Goal: Check status: Check status

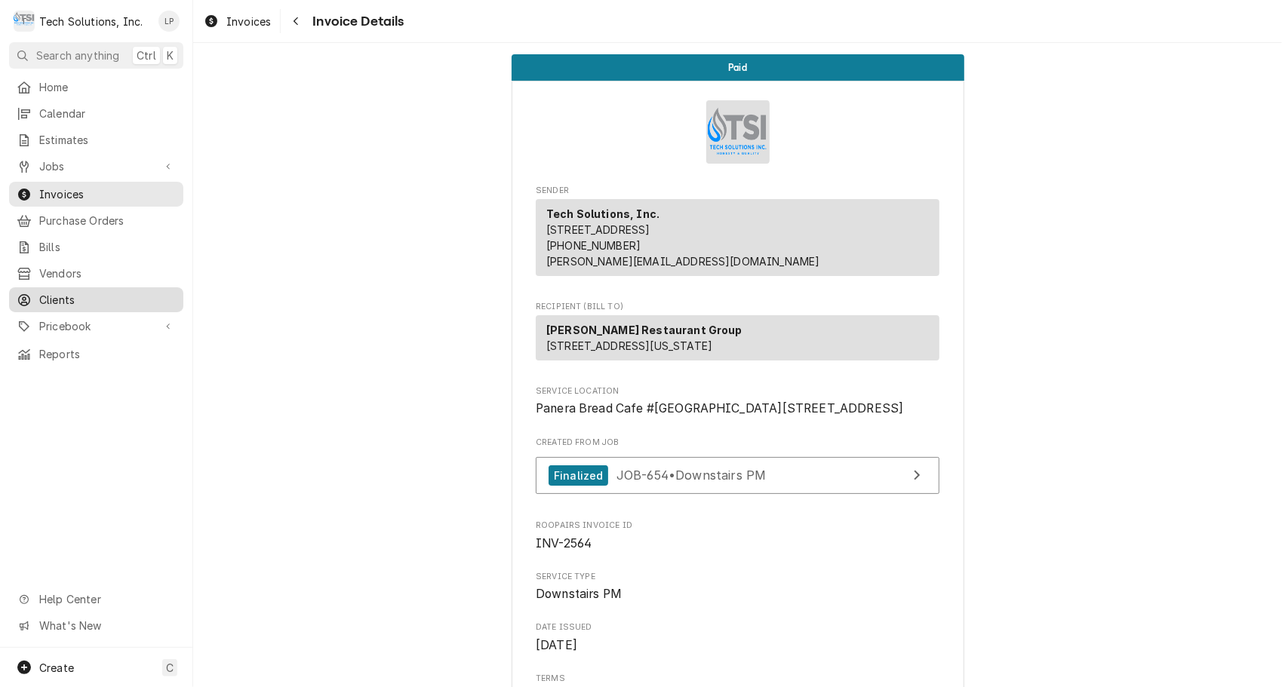
click at [62, 293] on span "Clients" at bounding box center [107, 300] width 137 height 16
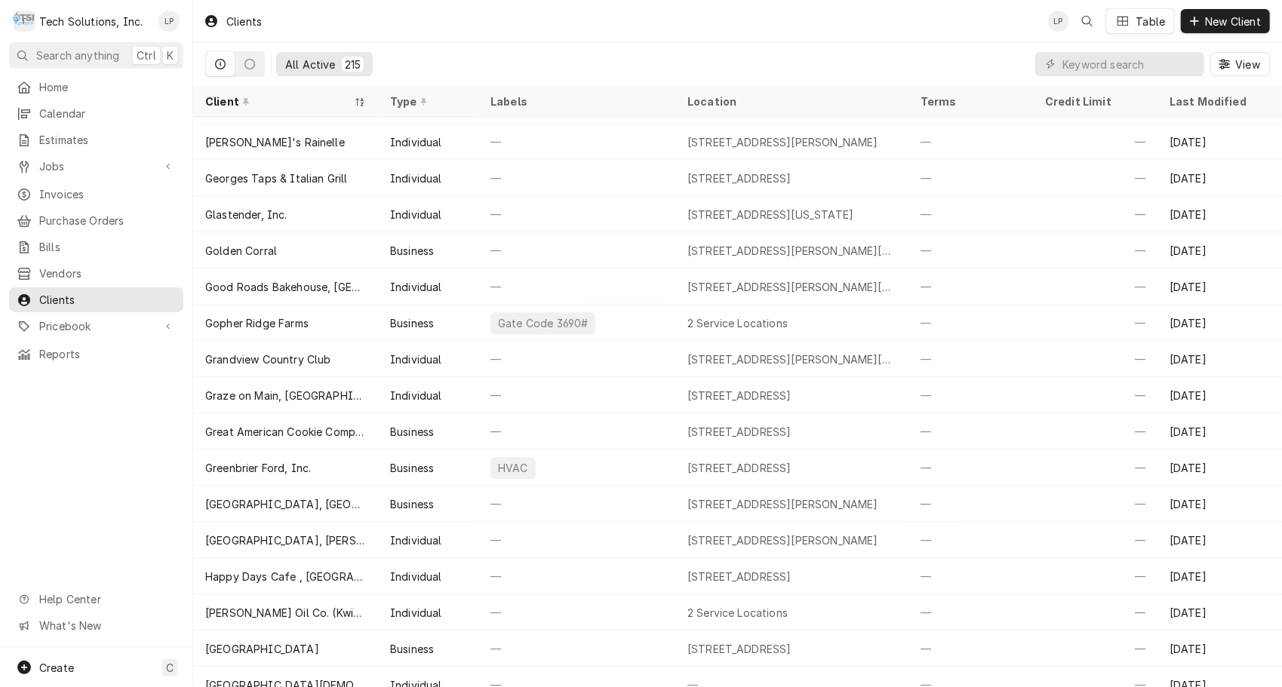
scroll to position [2531, 0]
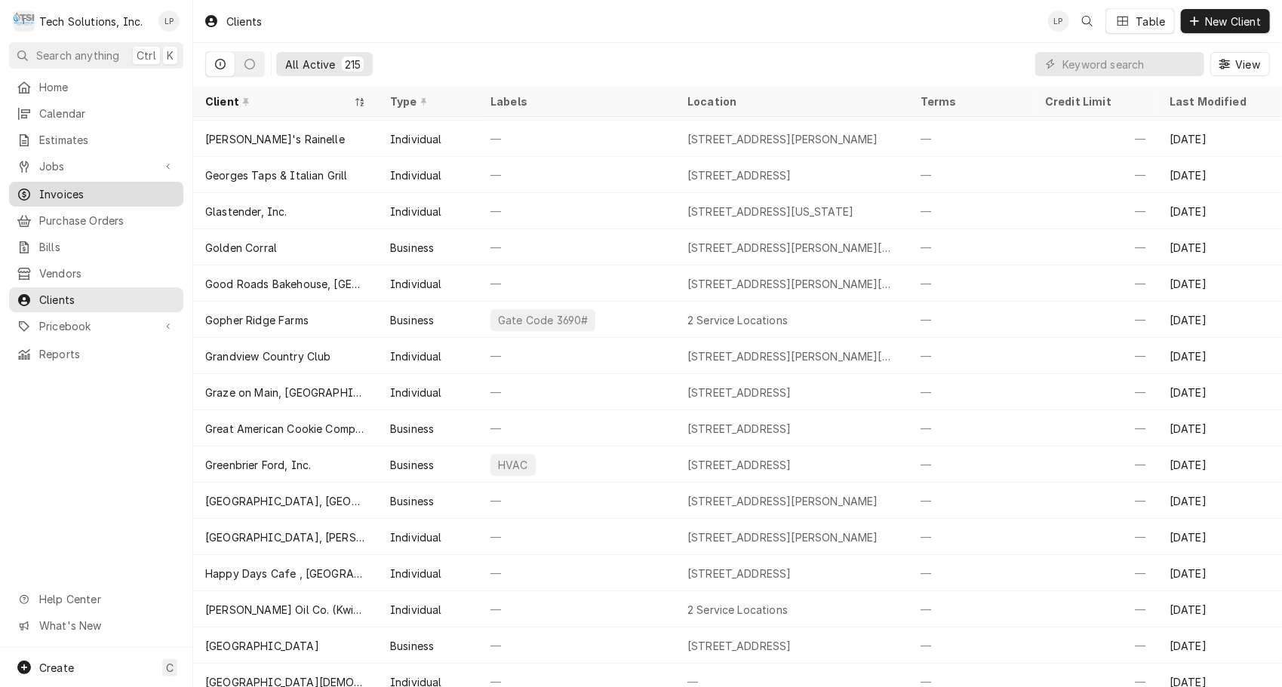
click at [66, 186] on span "Invoices" at bounding box center [107, 194] width 137 height 16
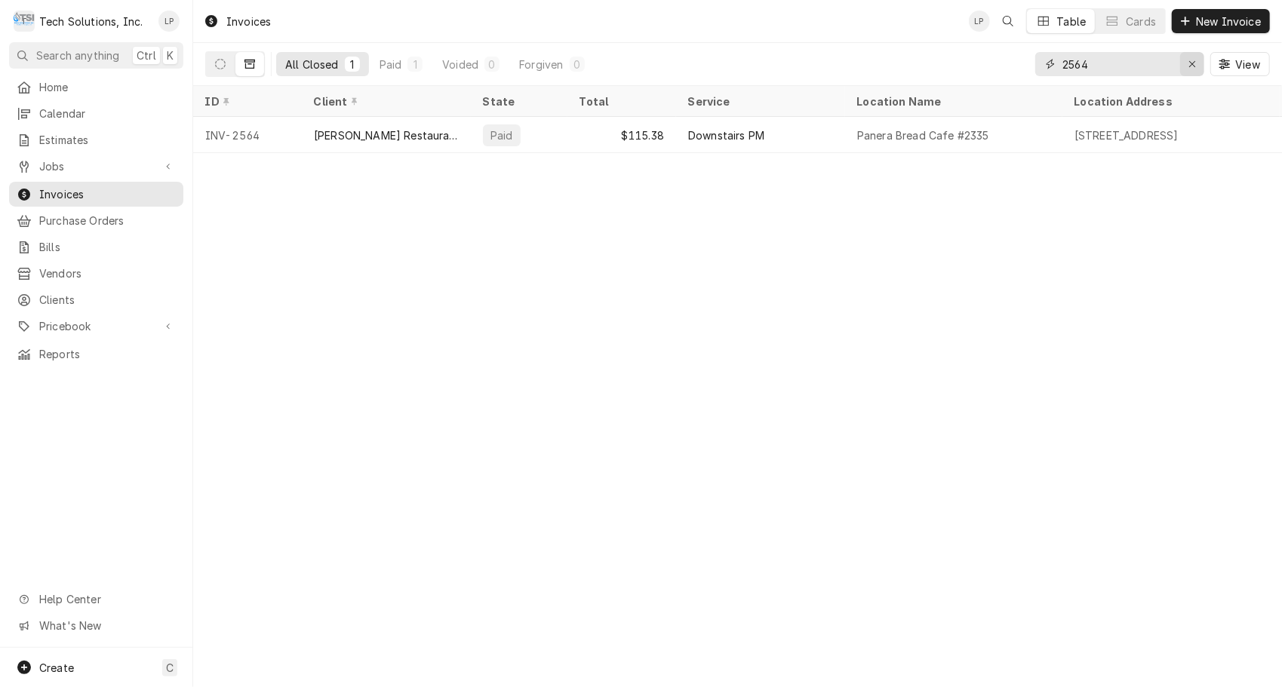
click at [1193, 59] on icon "Erase input" at bounding box center [1192, 64] width 8 height 11
click at [1193, 59] on input "Dynamic Content Wrapper" at bounding box center [1133, 64] width 142 height 24
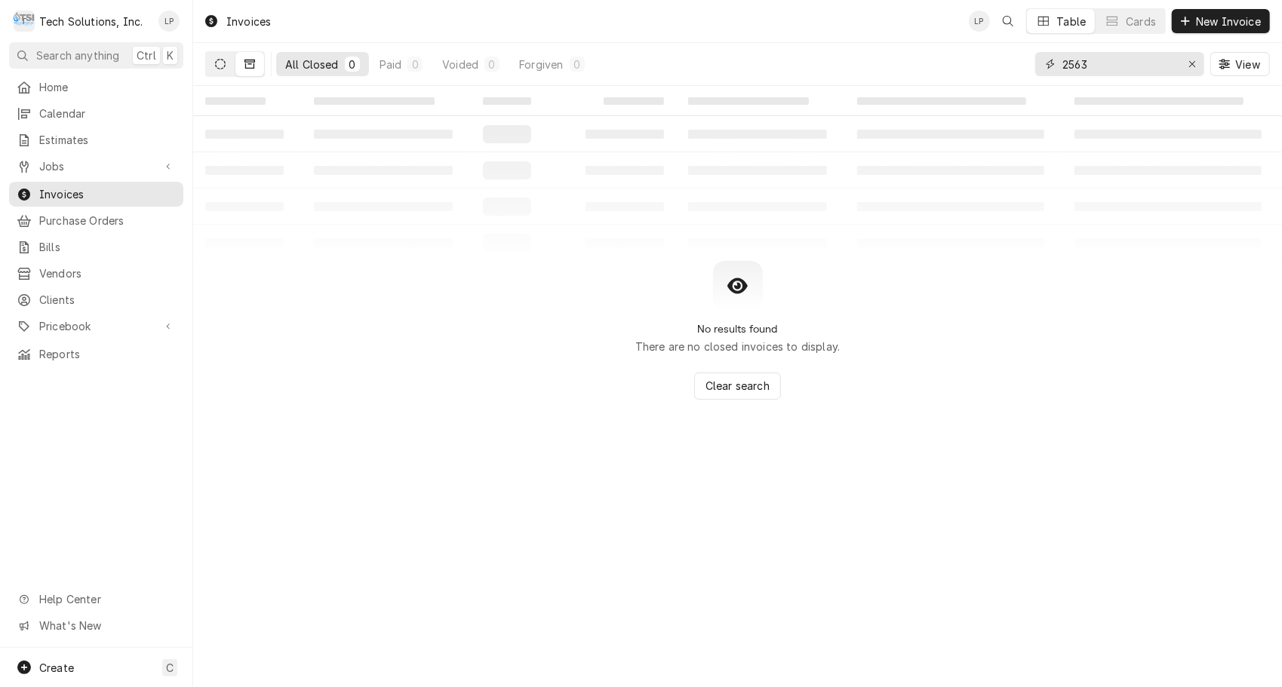
type input "2563"
click at [228, 61] on button "Dynamic Content Wrapper" at bounding box center [220, 64] width 29 height 24
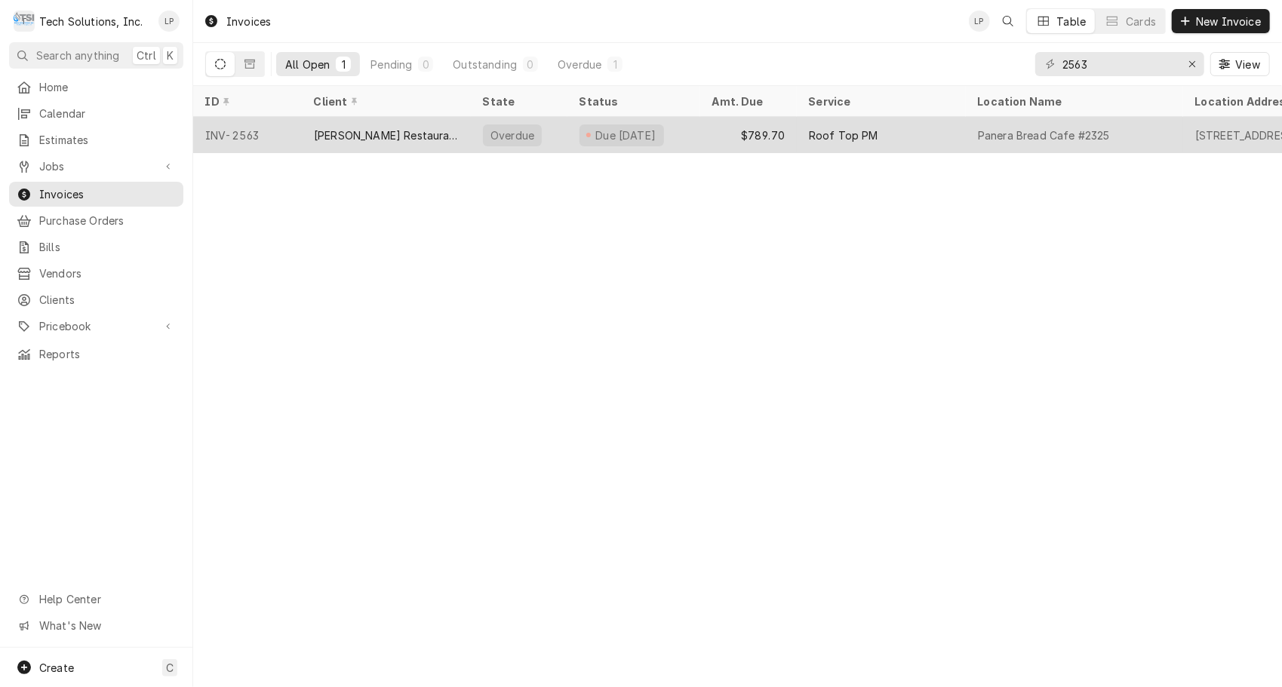
click at [430, 134] on div "[PERSON_NAME] Restaurant Group" at bounding box center [386, 135] width 145 height 16
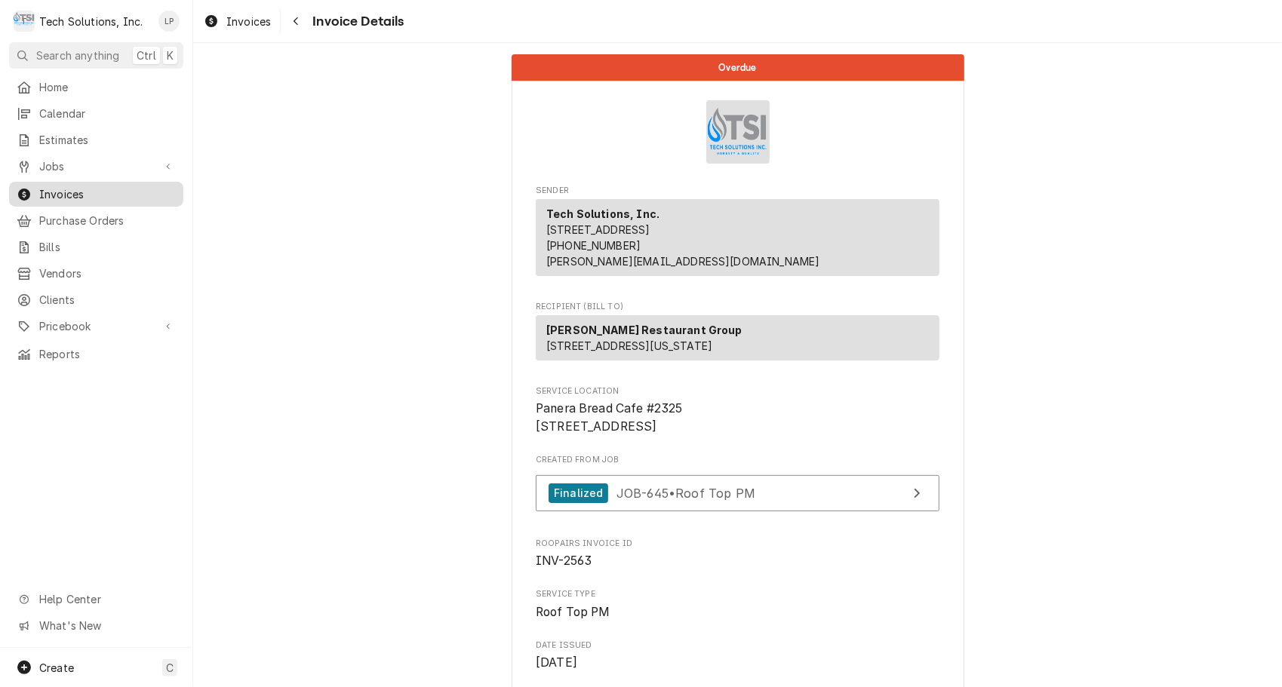
click at [71, 189] on span "Invoices" at bounding box center [107, 194] width 137 height 16
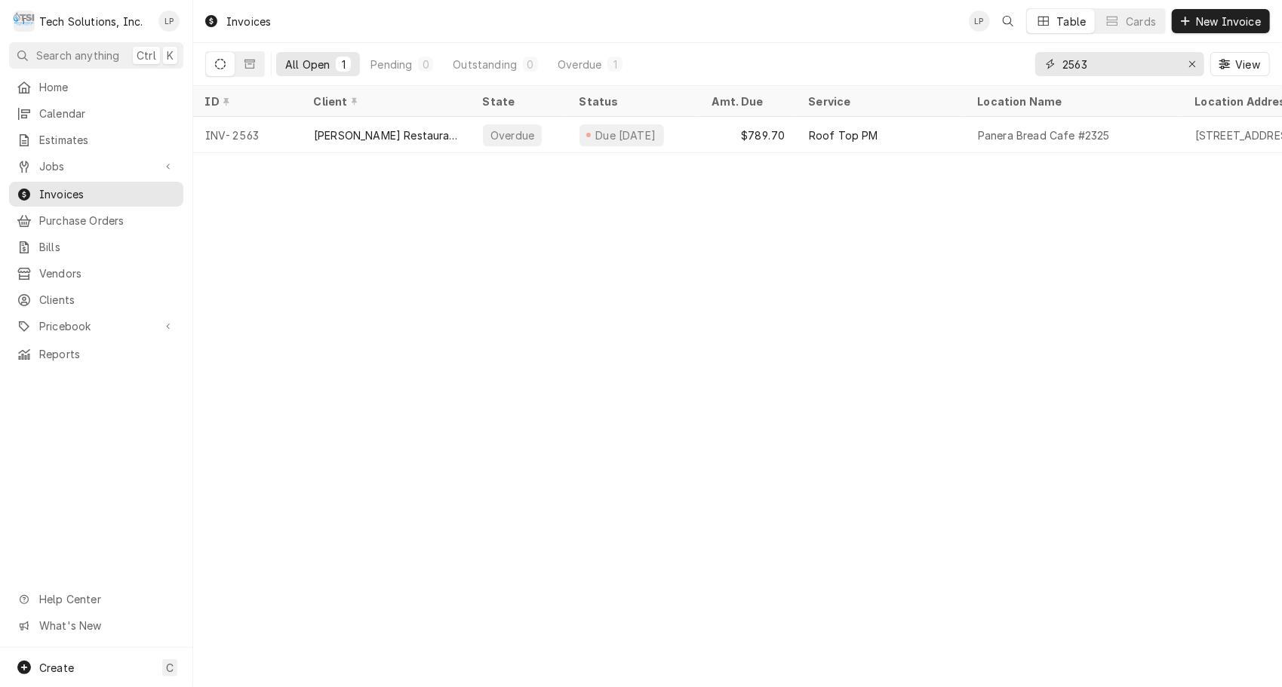
click at [1115, 61] on input "2563" at bounding box center [1118, 64] width 113 height 24
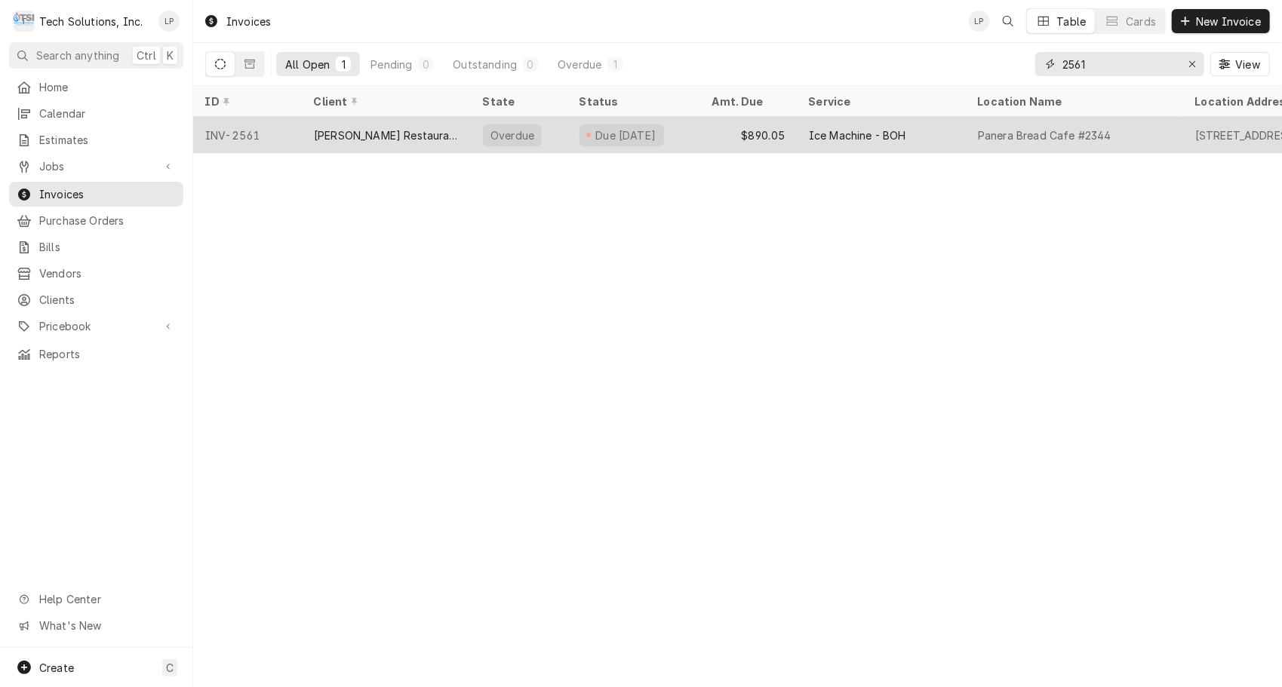
type input "2561"
click at [847, 137] on div "Ice Machine - BOH" at bounding box center [857, 135] width 97 height 16
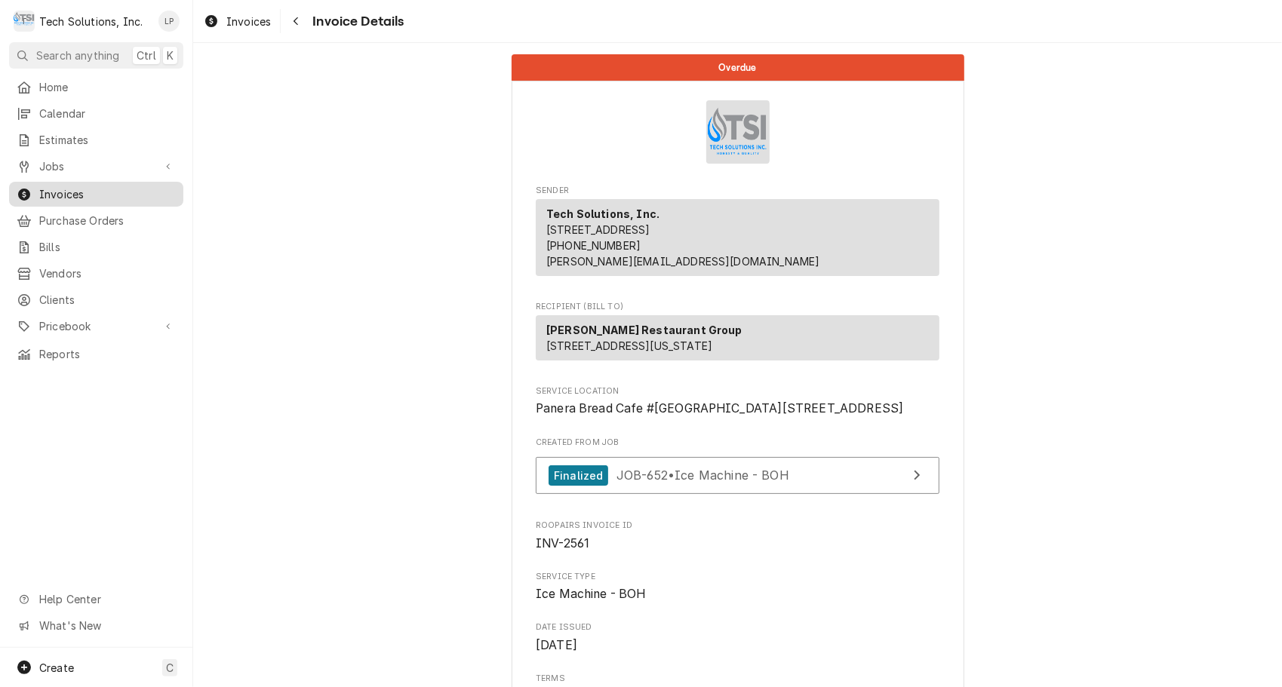
click at [67, 186] on span "Invoices" at bounding box center [107, 194] width 137 height 16
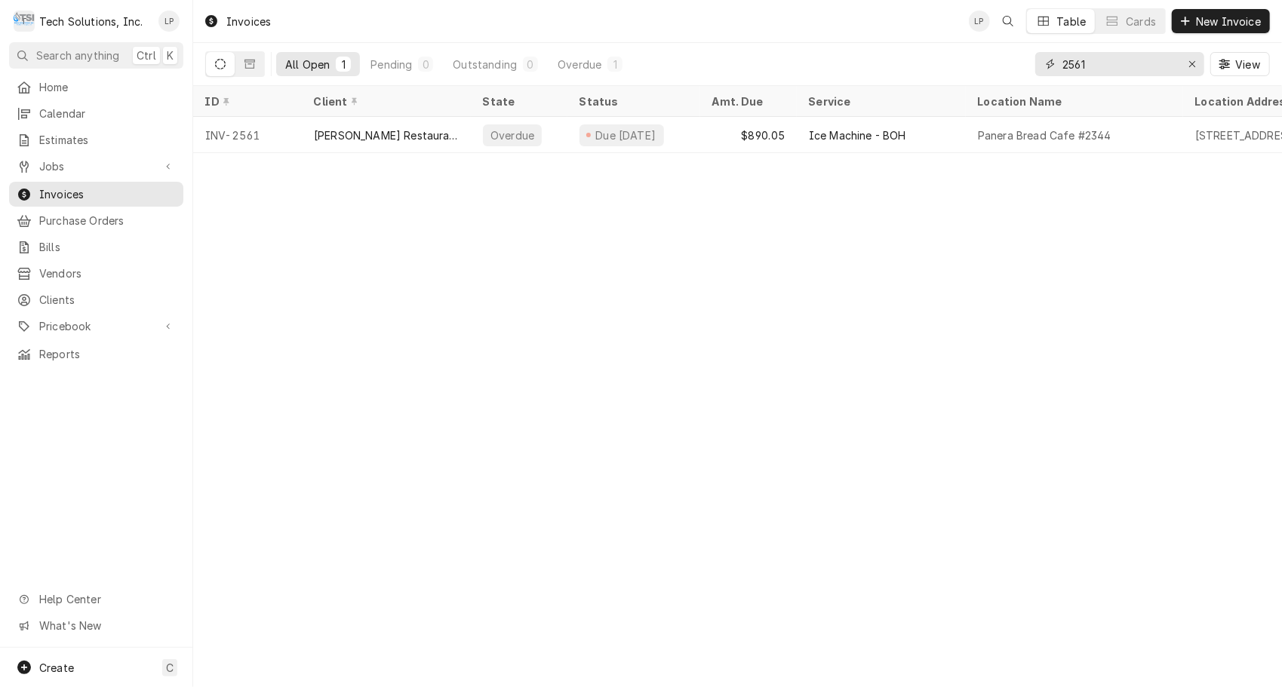
click at [1101, 60] on input "2561" at bounding box center [1118, 64] width 113 height 24
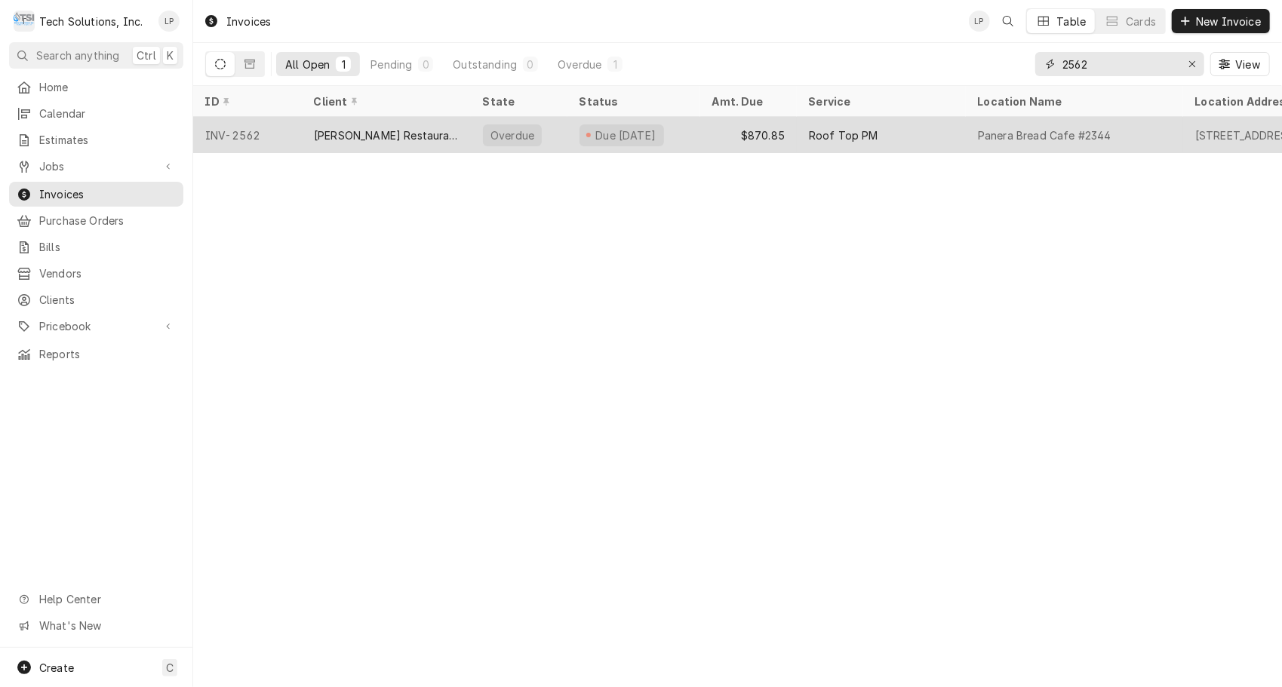
type input "2562"
click at [694, 137] on div "Due 19 days ago" at bounding box center [633, 135] width 133 height 36
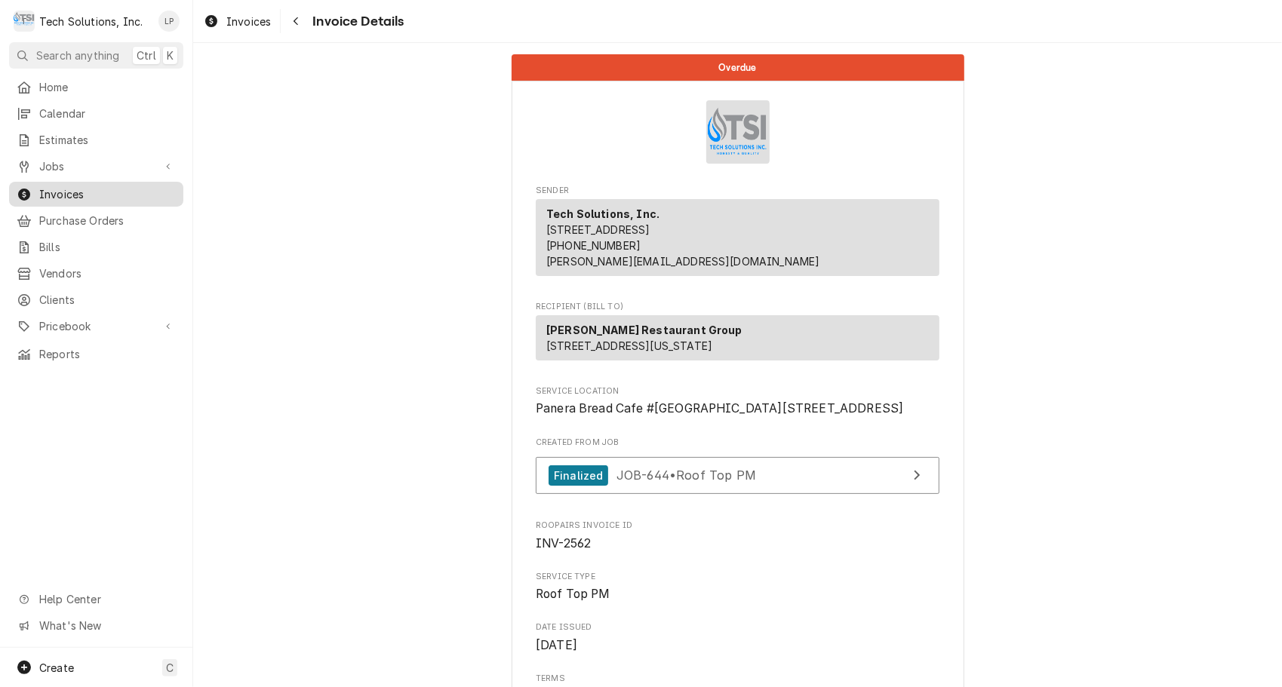
click at [69, 193] on span "Invoices" at bounding box center [107, 194] width 137 height 16
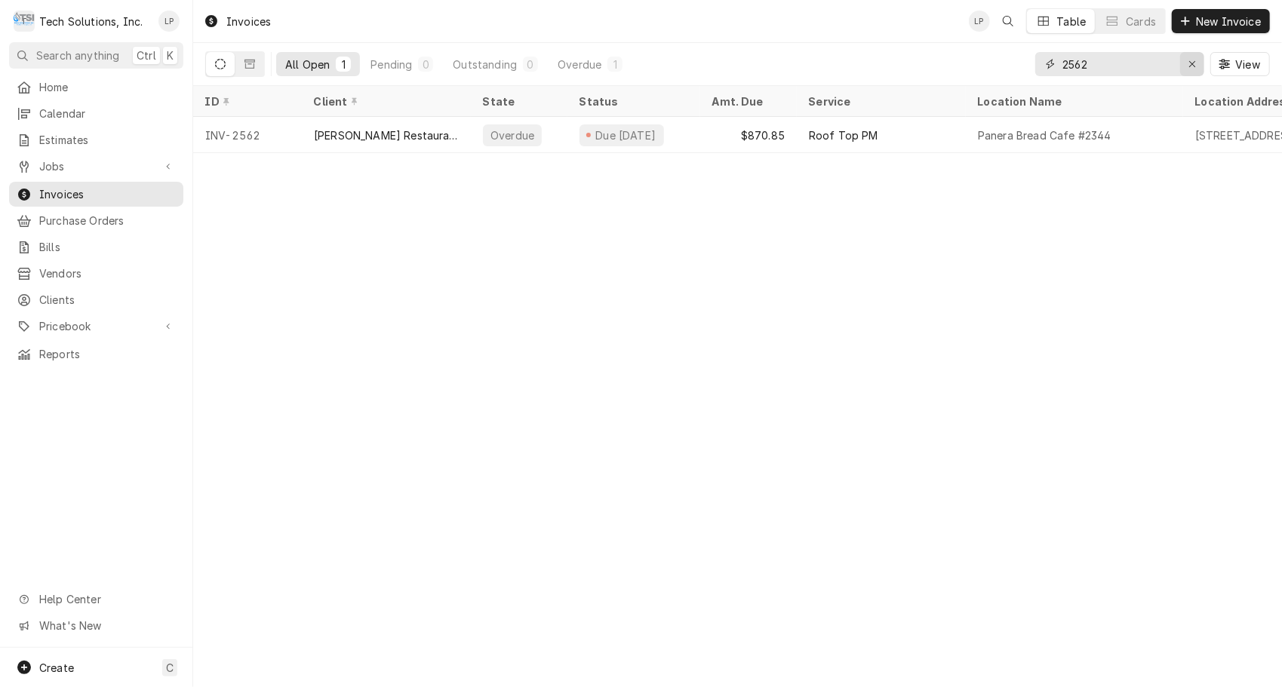
click at [1199, 67] on button "Erase input" at bounding box center [1192, 64] width 24 height 24
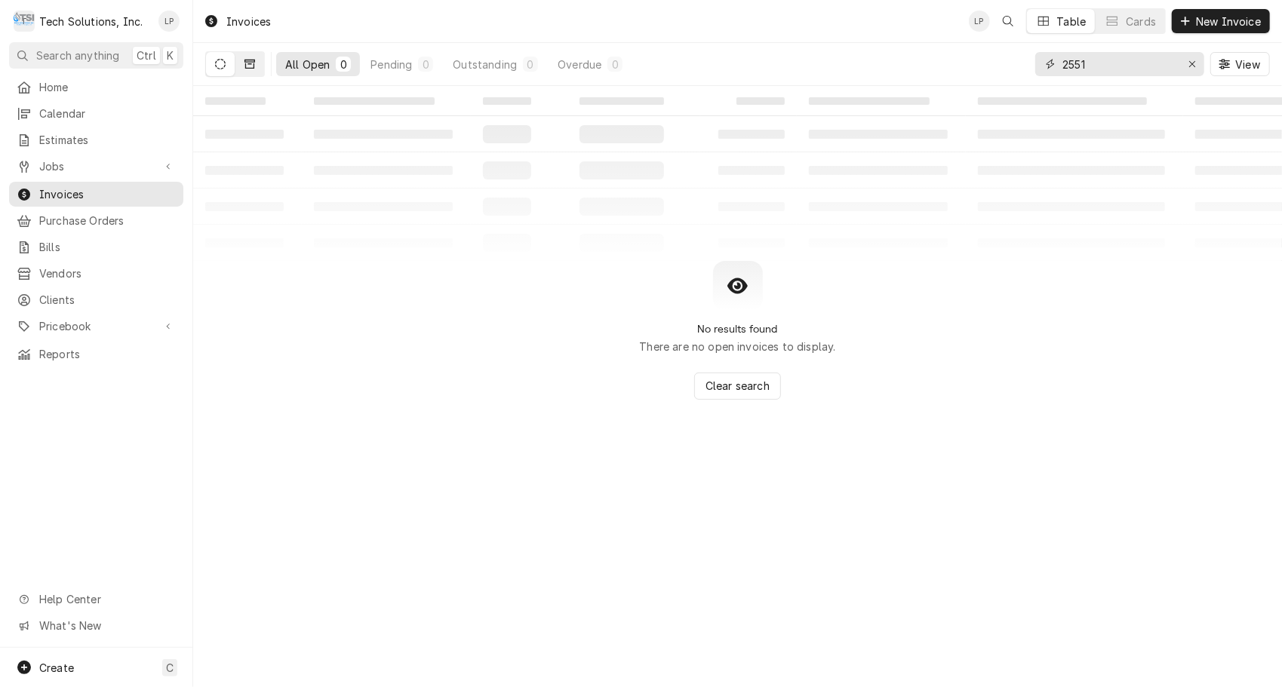
type input "2551"
click at [250, 65] on icon "Dynamic Content Wrapper" at bounding box center [249, 64] width 11 height 11
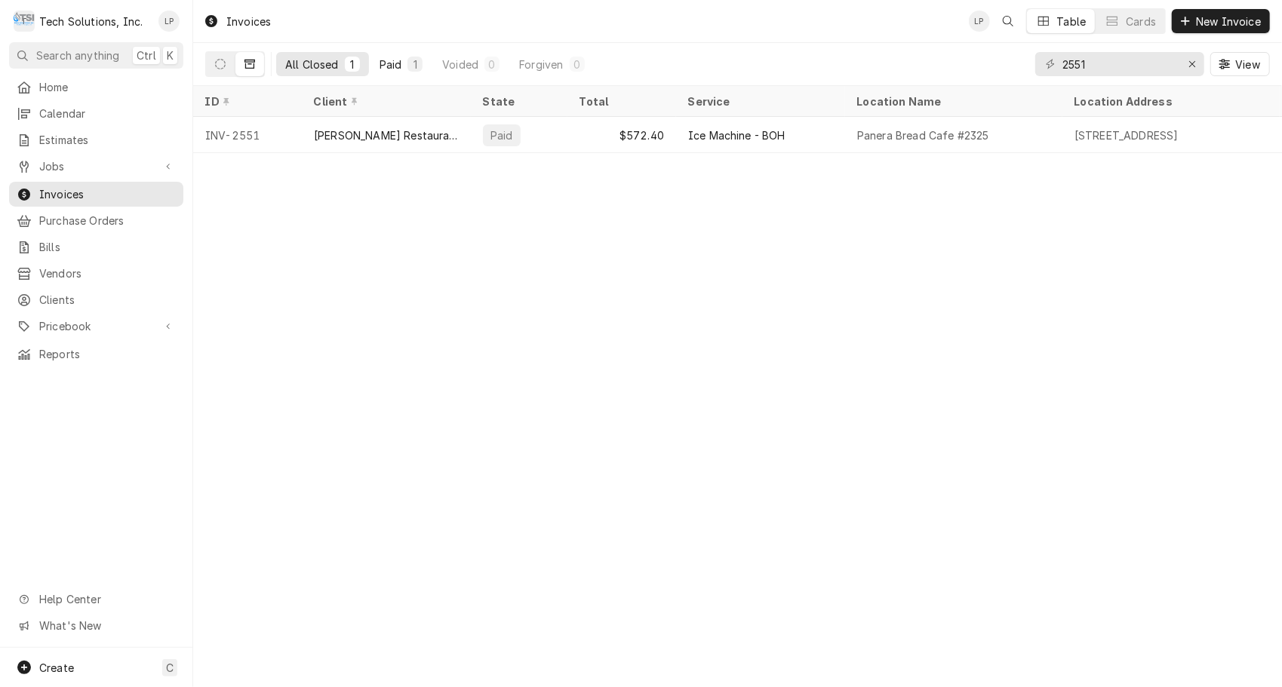
click at [395, 60] on div "Paid" at bounding box center [390, 65] width 23 height 16
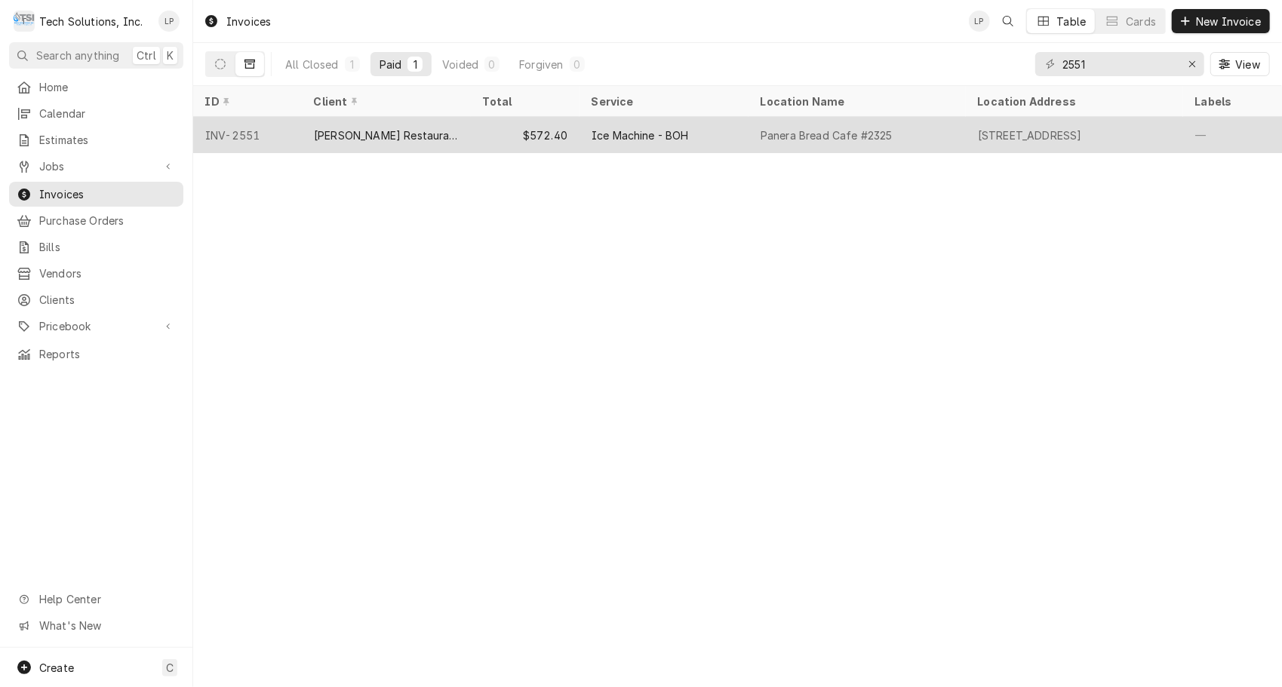
click at [399, 130] on div "[PERSON_NAME] Restaurant Group" at bounding box center [386, 135] width 145 height 16
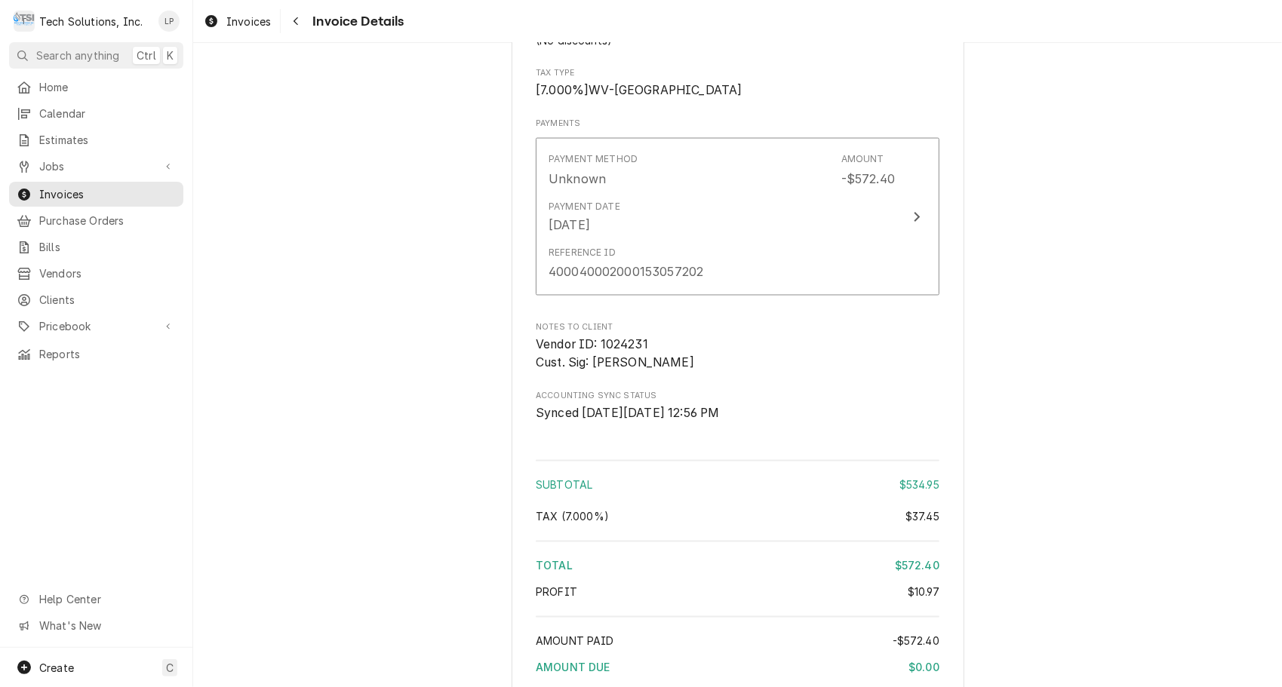
scroll to position [1812, 0]
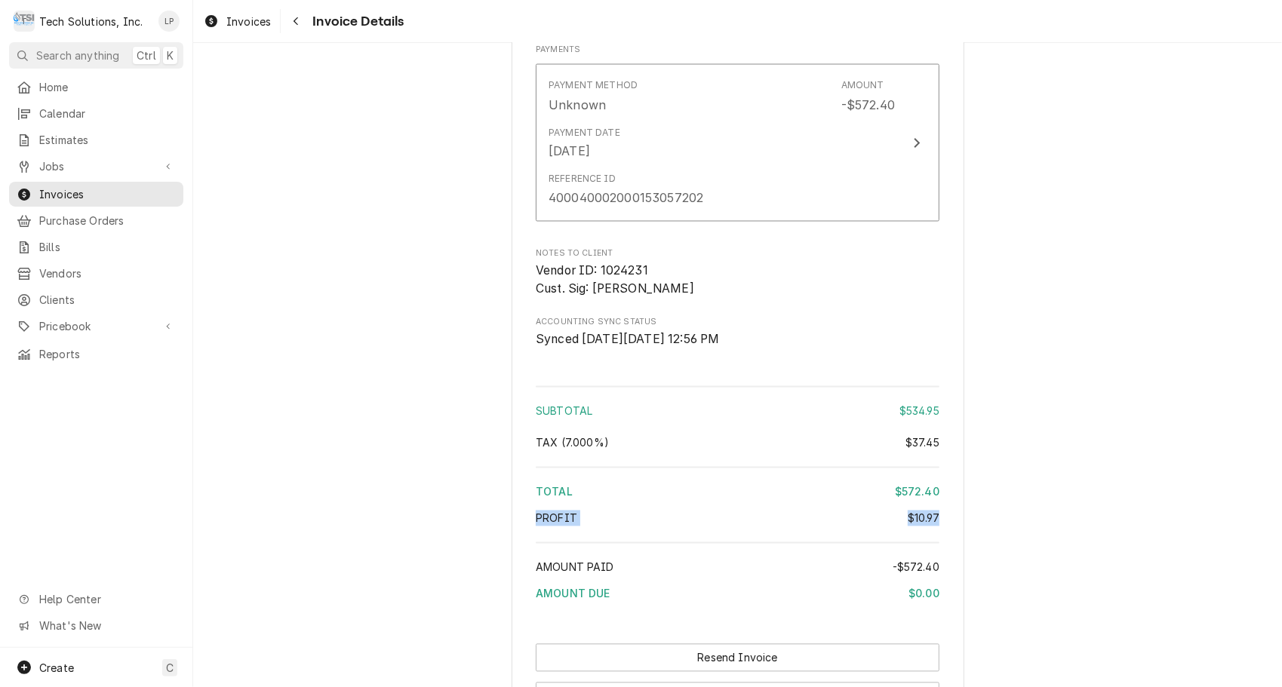
drag, startPoint x: 1268, startPoint y: 573, endPoint x: 1268, endPoint y: 594, distance: 21.1
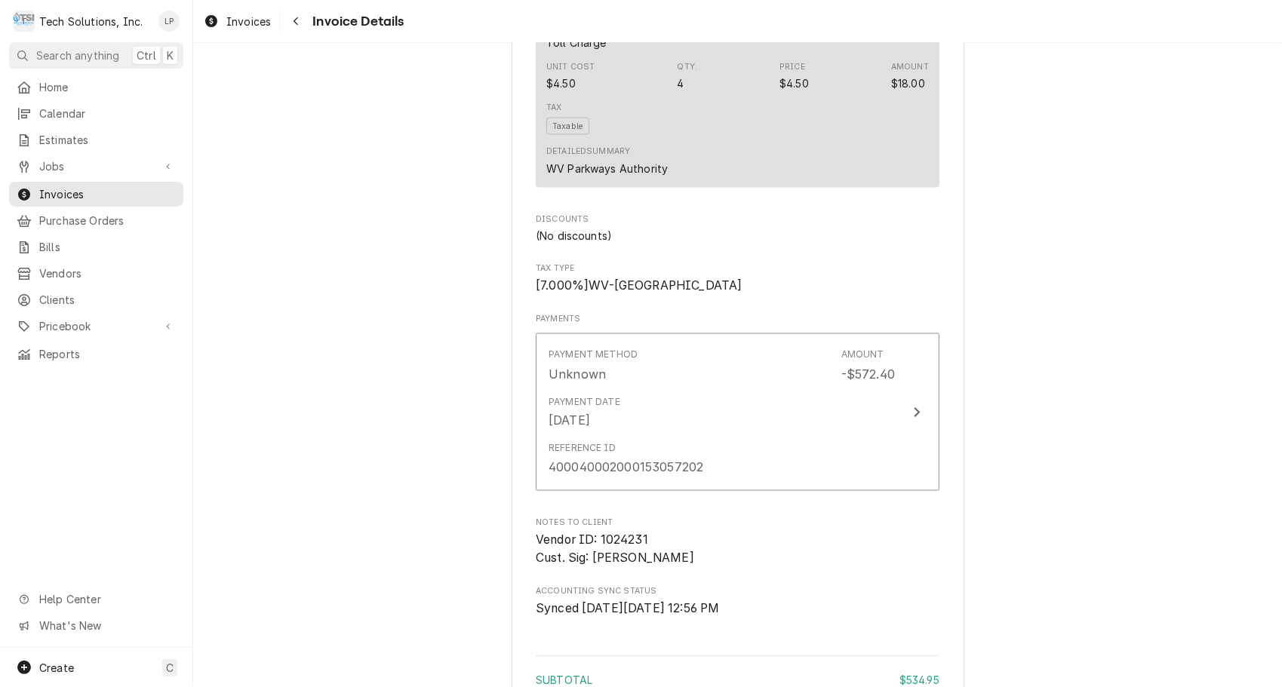
scroll to position [1545, 0]
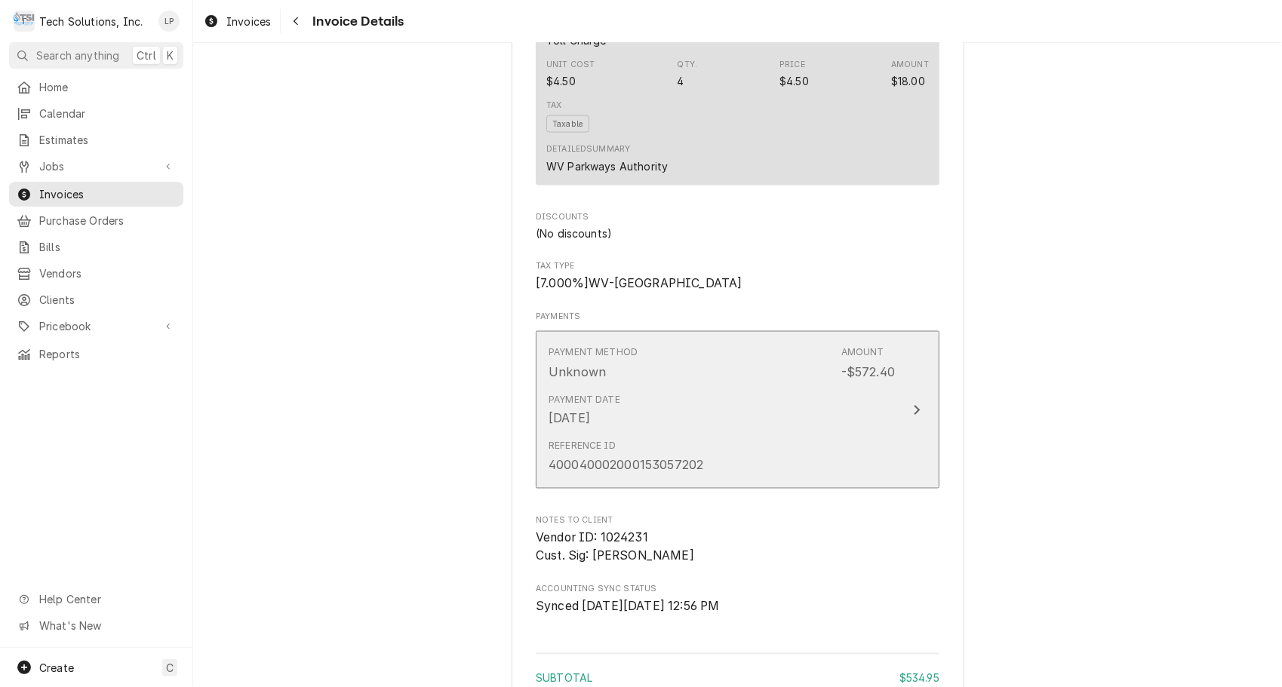
drag, startPoint x: 542, startPoint y: 508, endPoint x: 579, endPoint y: 511, distance: 37.1
click at [579, 489] on button "Payment Method Unknown Amount -$572.40 Payment Date [DATE] Reference ID 4000400…" at bounding box center [738, 410] width 404 height 158
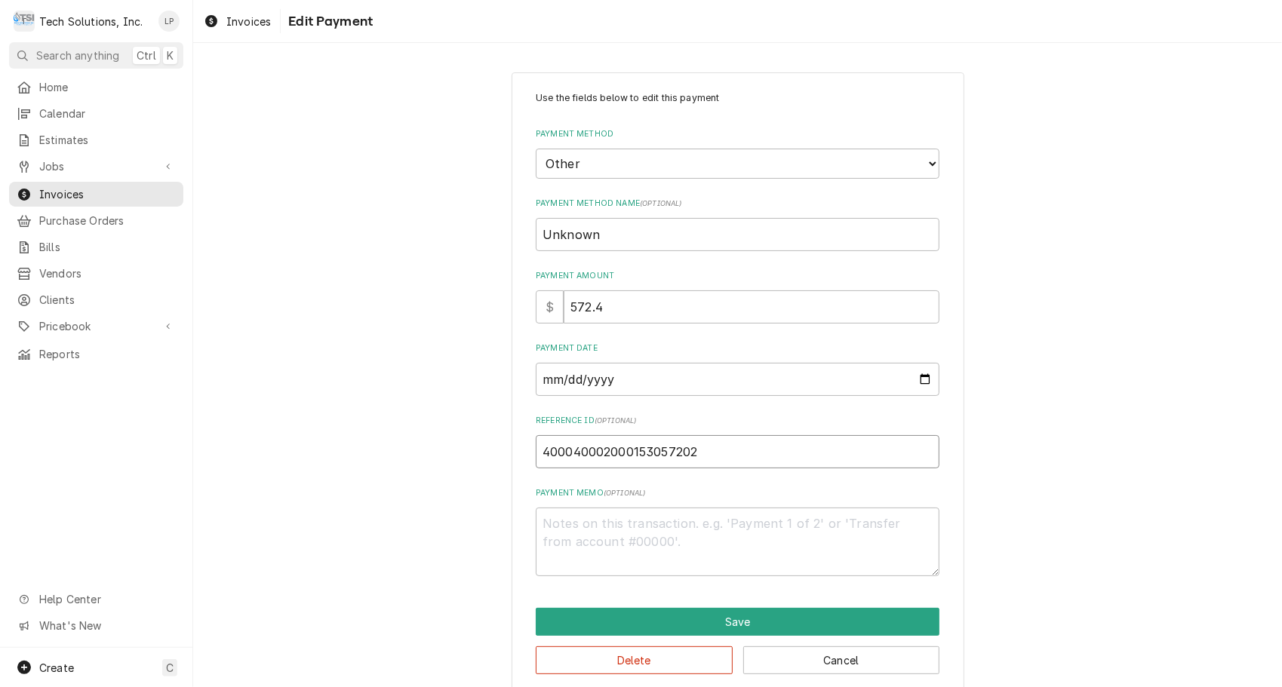
drag, startPoint x: 537, startPoint y: 448, endPoint x: 703, endPoint y: 453, distance: 166.0
click at [703, 453] on input "400040002000153057202" at bounding box center [738, 451] width 404 height 33
click at [1036, 201] on div "Use the fields below to edit this payment Payment Method Choose a Payment Metho…" at bounding box center [737, 383] width 1088 height 648
click at [1094, 302] on div "Use the fields below to edit this payment Payment Method Choose a Payment Metho…" at bounding box center [737, 383] width 1088 height 648
click at [1118, 204] on div "Use the fields below to edit this payment Payment Method Choose a Payment Metho…" at bounding box center [737, 383] width 1088 height 648
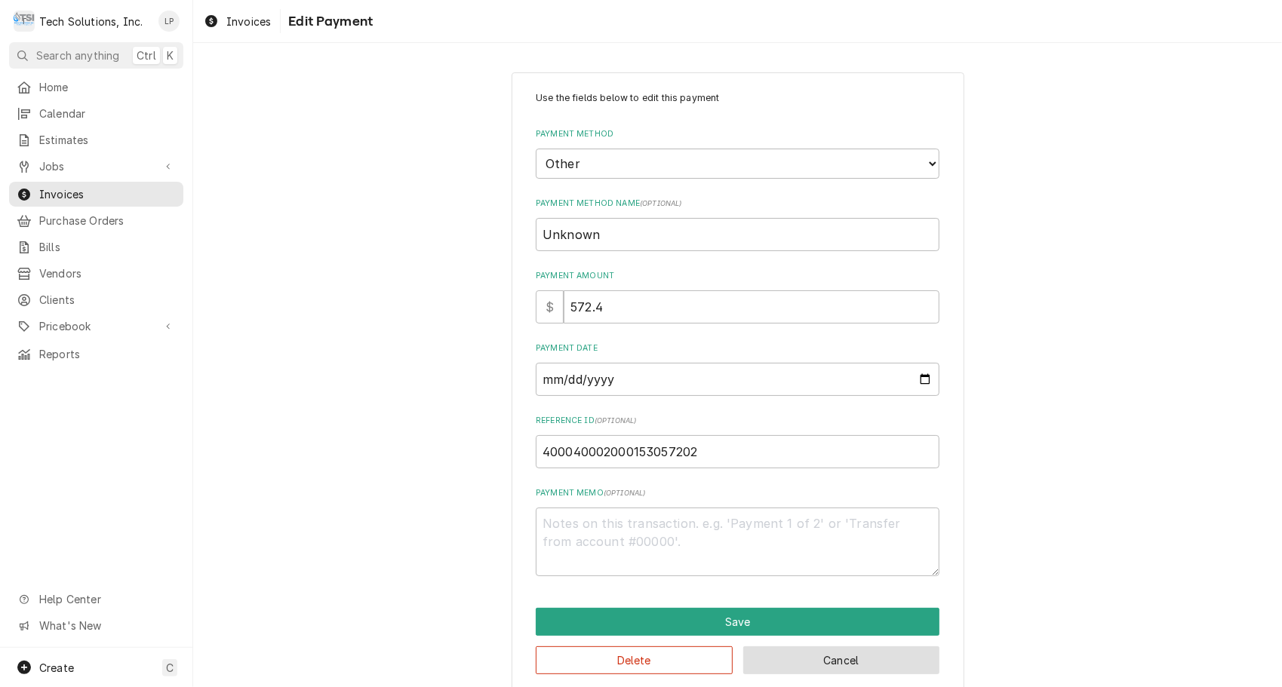
click at [855, 664] on button "Cancel" at bounding box center [841, 660] width 197 height 28
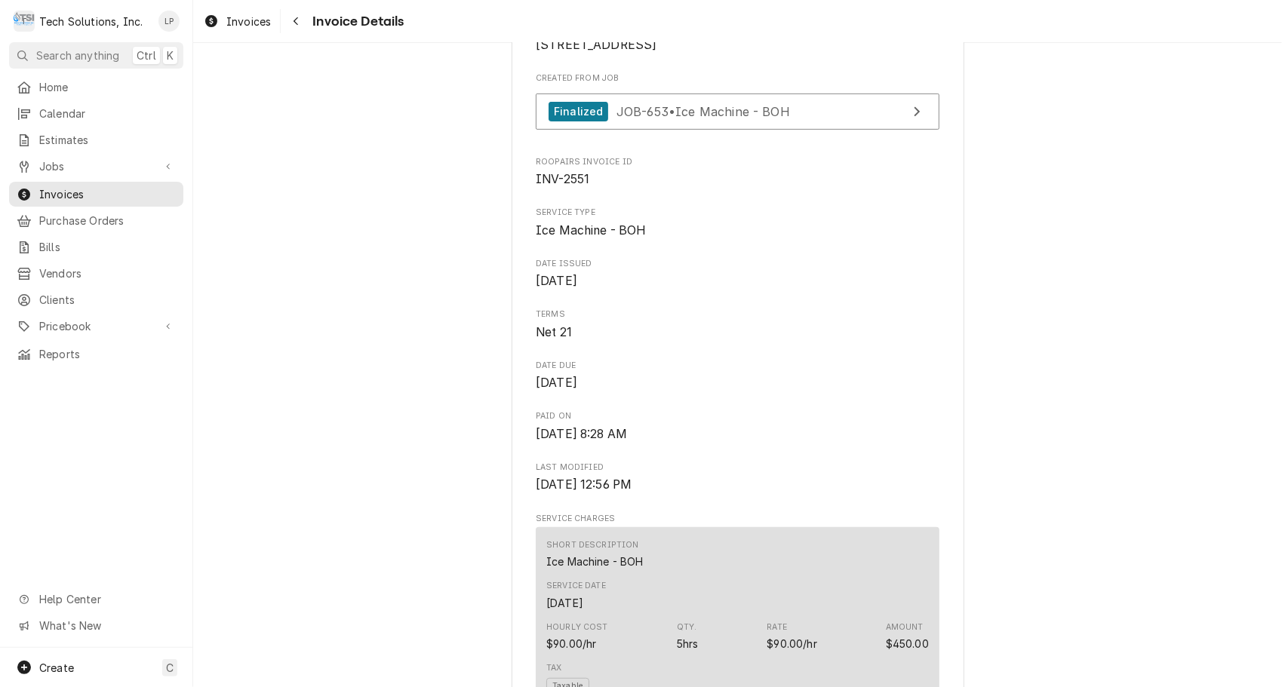
scroll to position [385, 0]
click at [51, 163] on span "Jobs" at bounding box center [96, 166] width 114 height 16
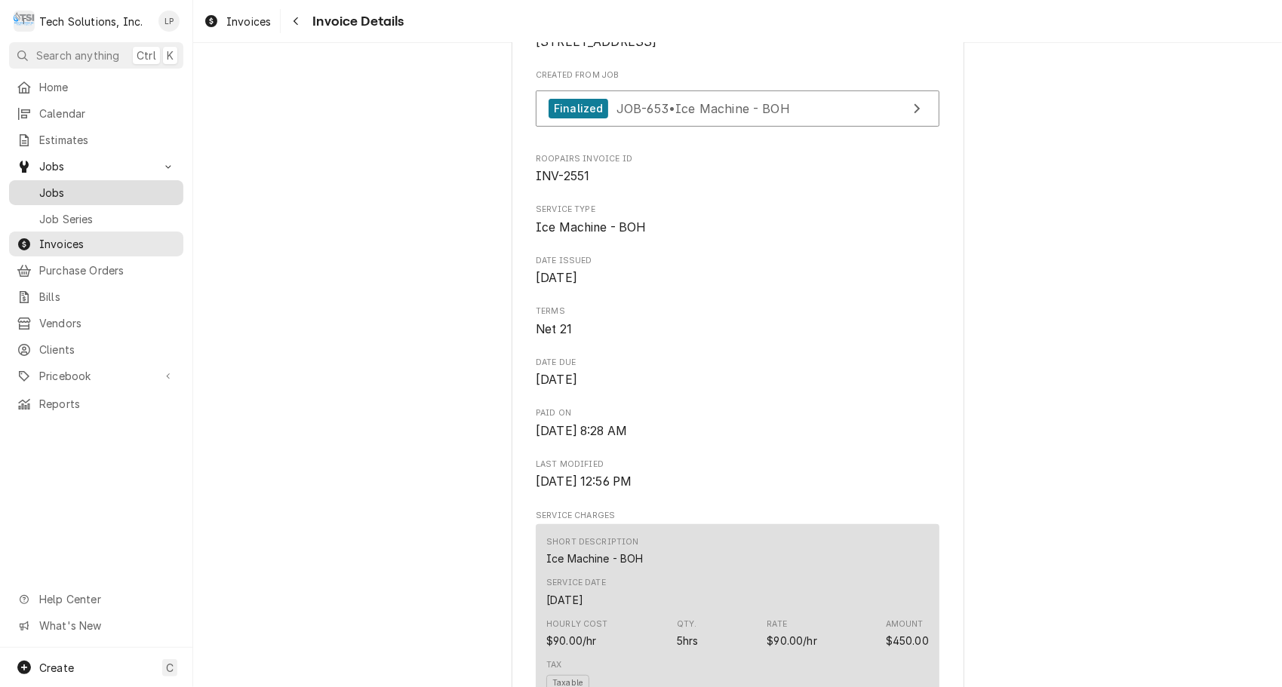
click at [54, 186] on span "Jobs" at bounding box center [107, 193] width 137 height 16
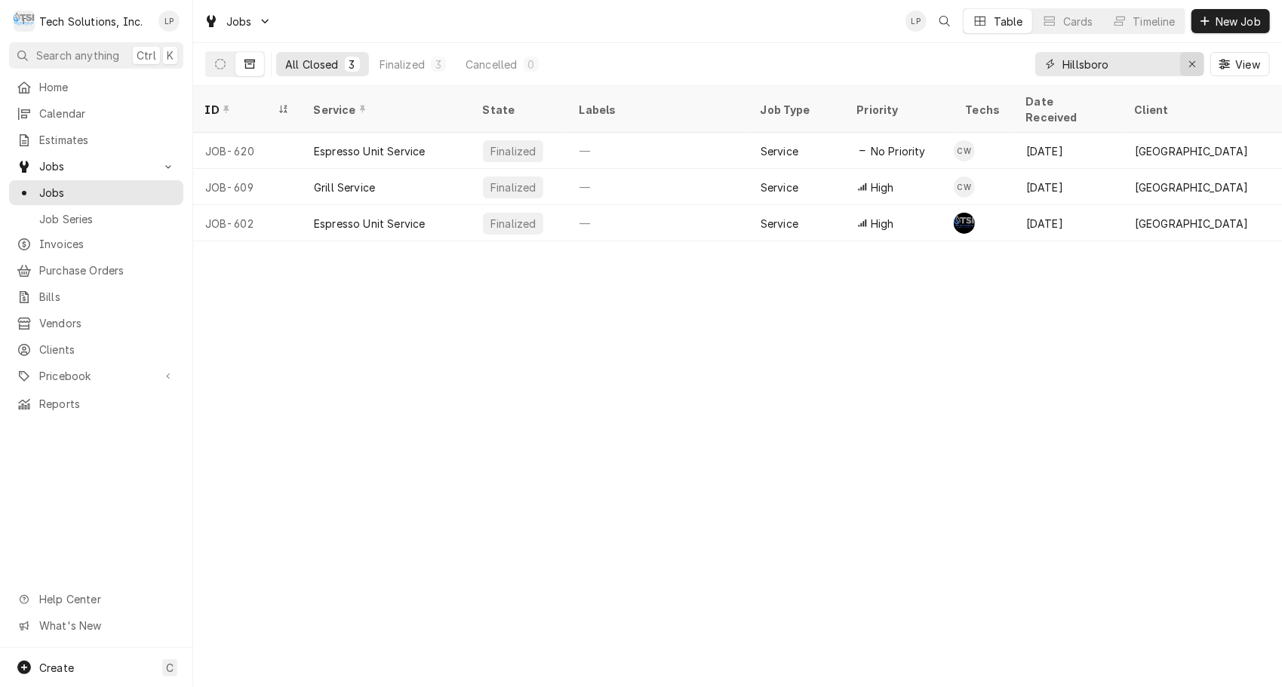
click at [1190, 67] on icon "Erase input" at bounding box center [1192, 64] width 8 height 11
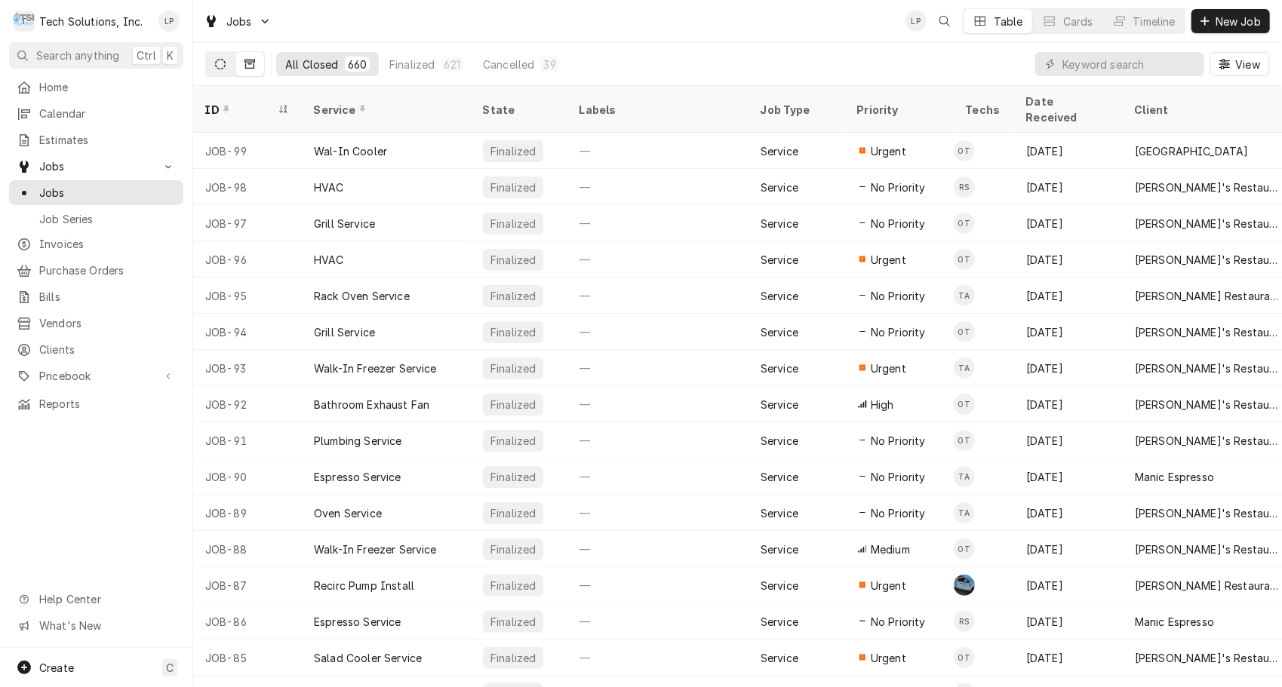
click at [219, 66] on icon "Dynamic Content Wrapper" at bounding box center [220, 64] width 11 height 11
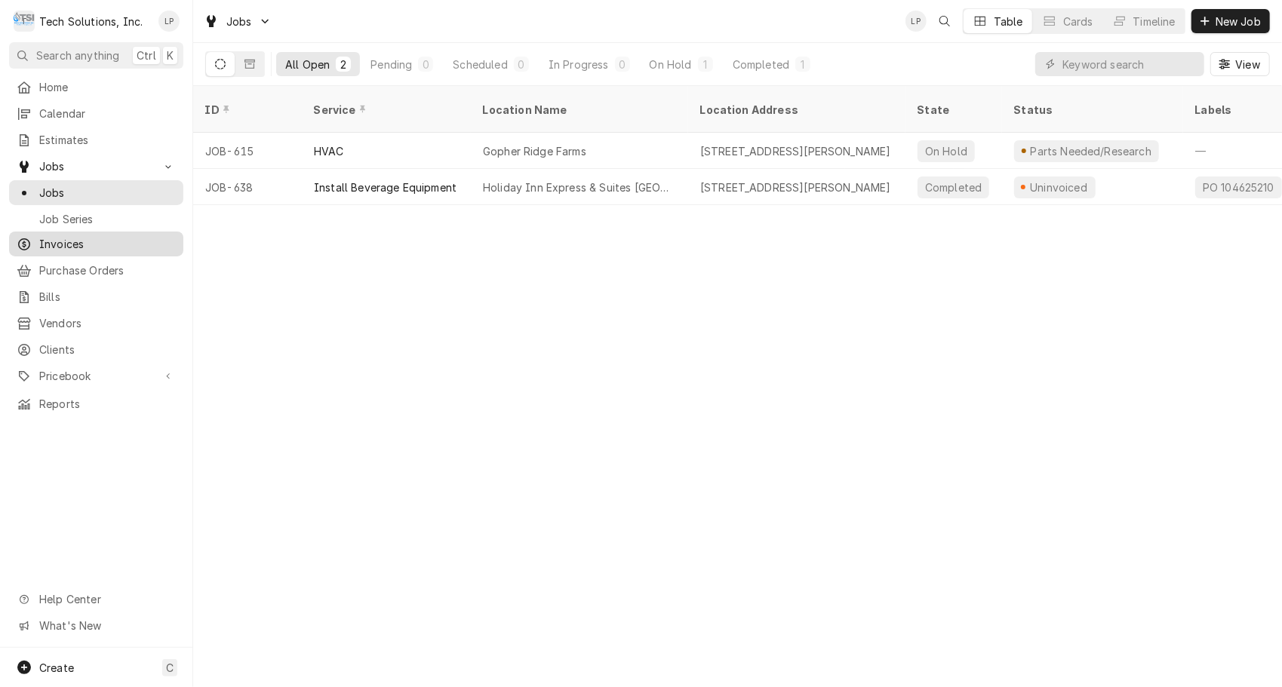
click at [78, 236] on span "Invoices" at bounding box center [107, 244] width 137 height 16
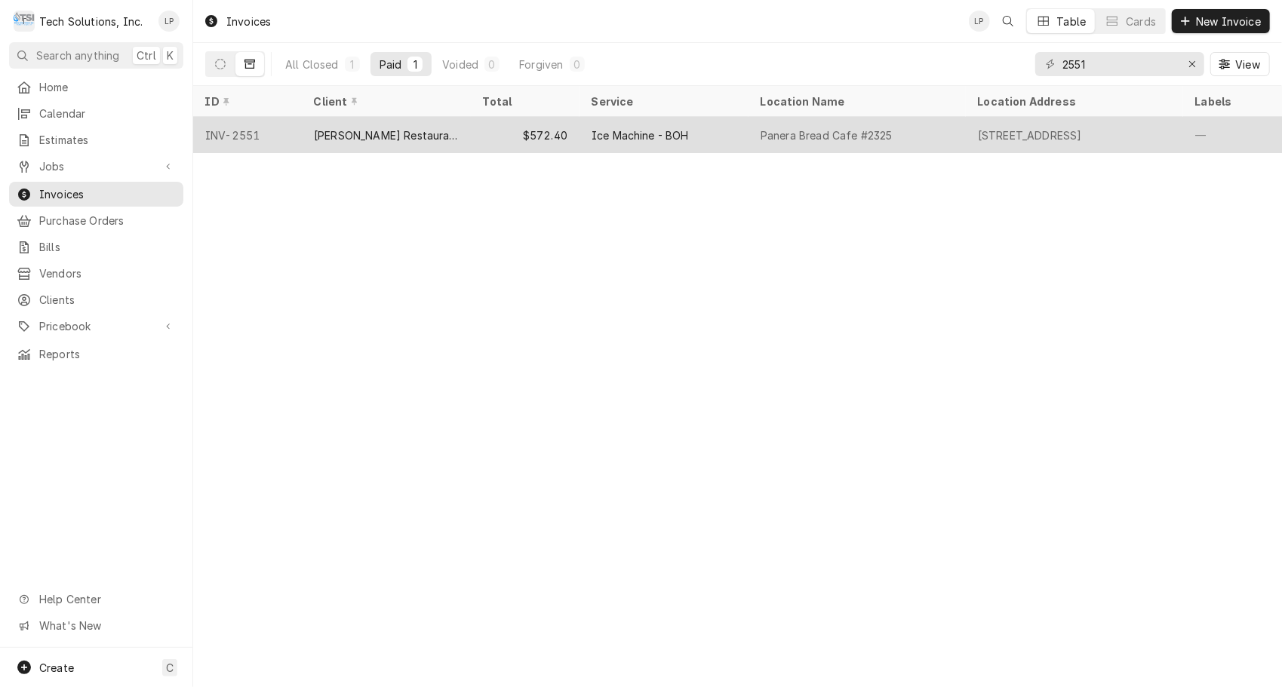
click at [732, 131] on div "Ice Machine - BOH" at bounding box center [663, 135] width 169 height 36
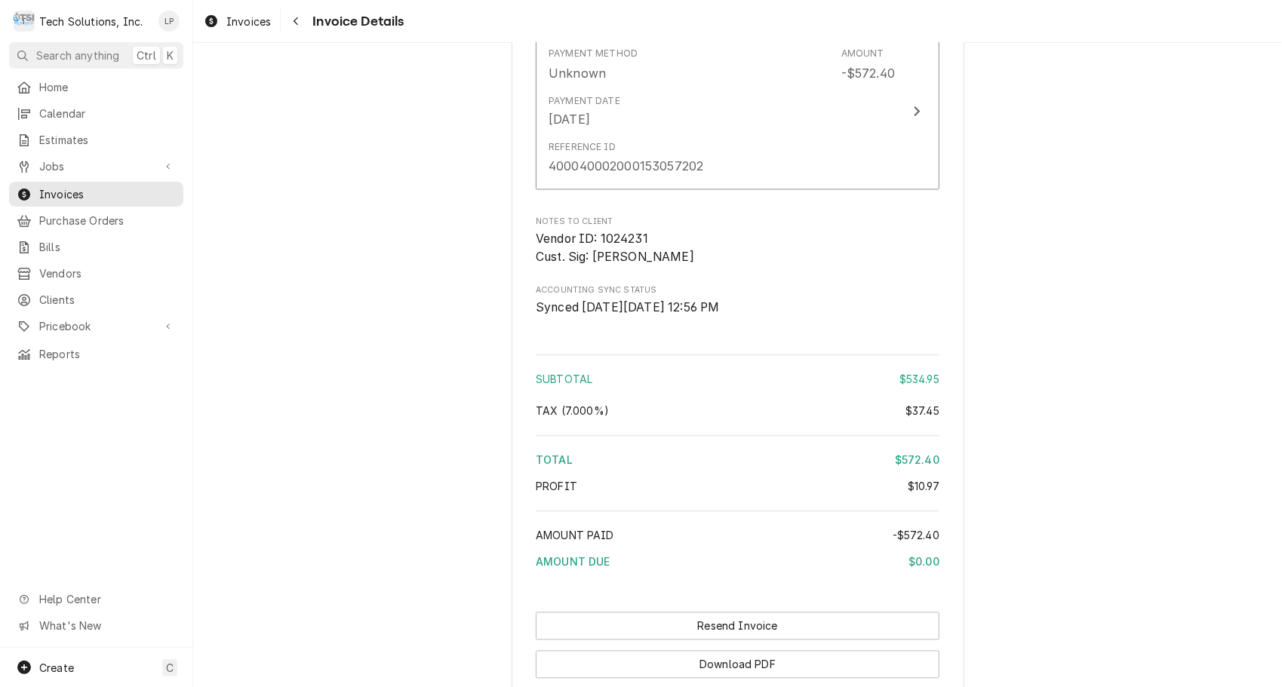
scroll to position [1847, 0]
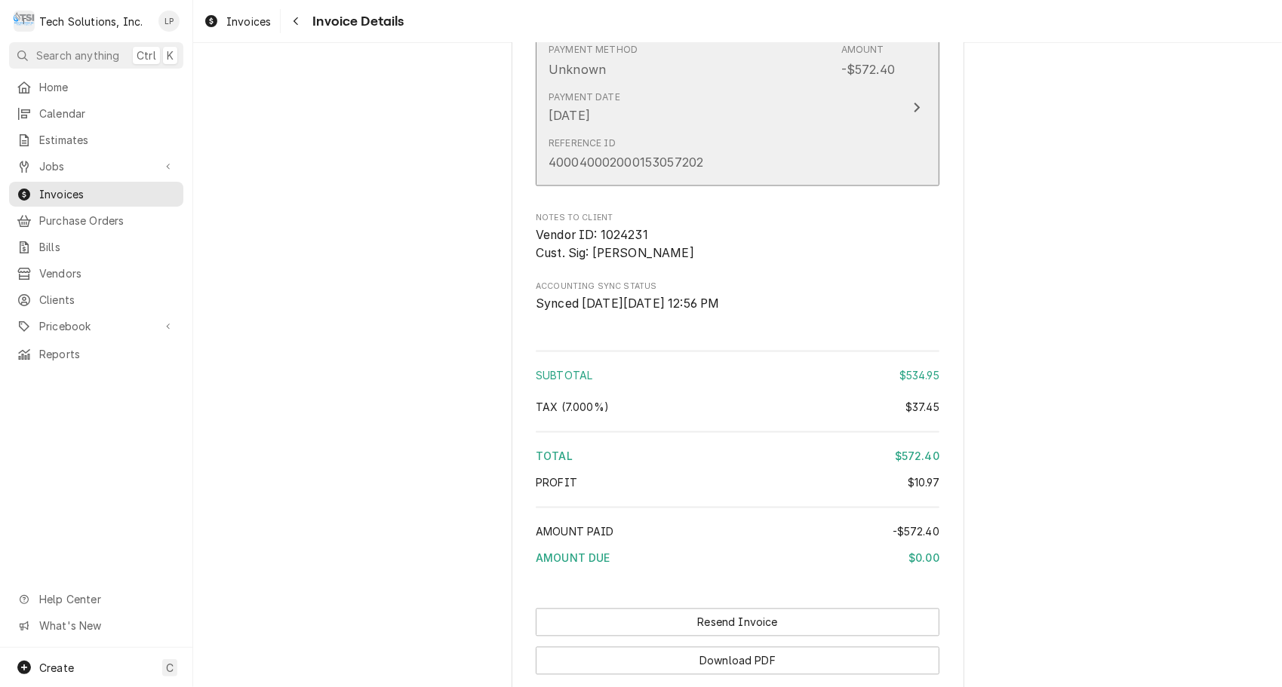
click at [539, 186] on button "Payment Method Unknown Amount -$572.40 Payment Date Oct 8, 2025 Reference ID 40…" at bounding box center [738, 108] width 404 height 158
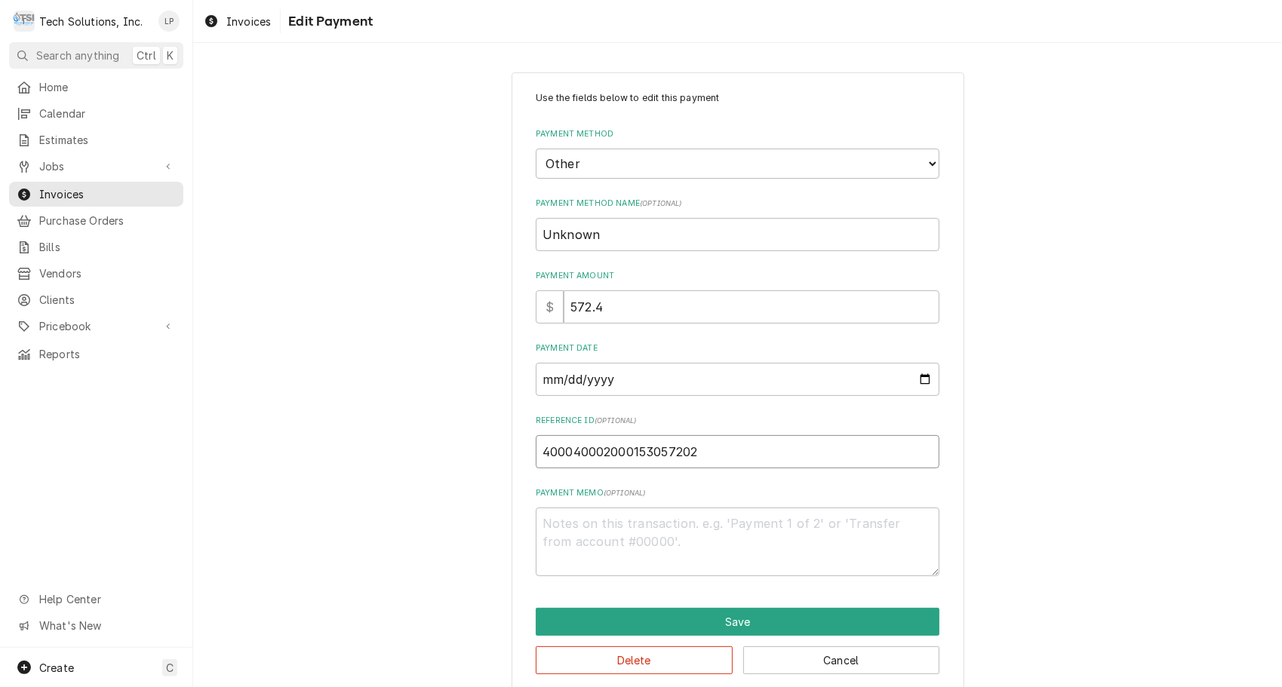
drag, startPoint x: 534, startPoint y: 444, endPoint x: 694, endPoint y: 450, distance: 160.0
click at [694, 450] on input "400040002000153057202" at bounding box center [738, 451] width 404 height 33
click at [61, 192] on span "Invoices" at bounding box center [107, 194] width 137 height 16
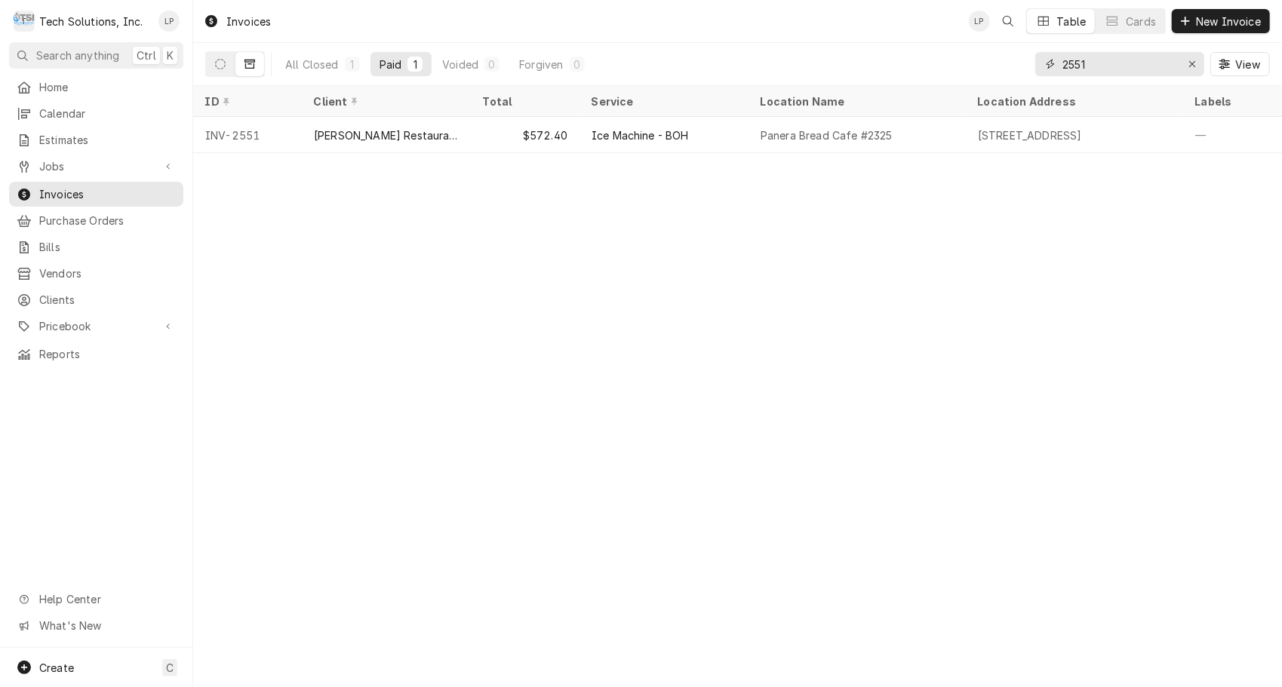
click at [1097, 63] on input "2551" at bounding box center [1118, 64] width 113 height 24
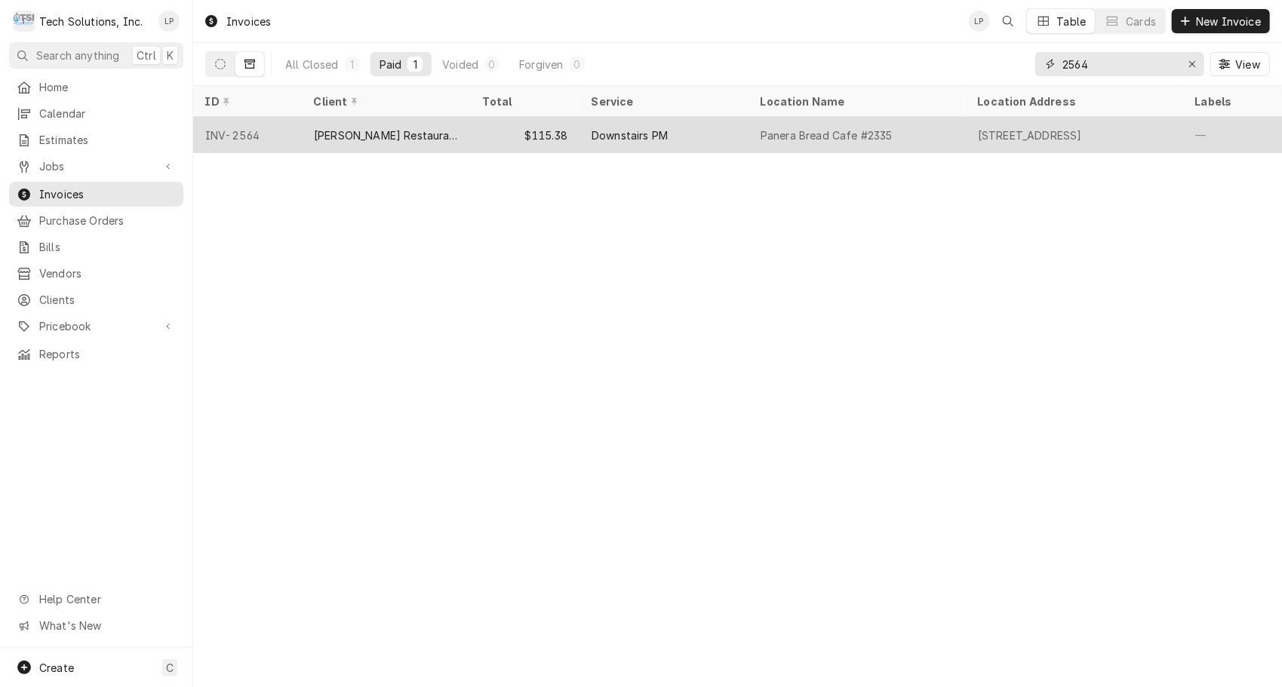
type input "2564"
click at [836, 130] on div "Panera Bread Cafe #2335" at bounding box center [826, 135] width 132 height 16
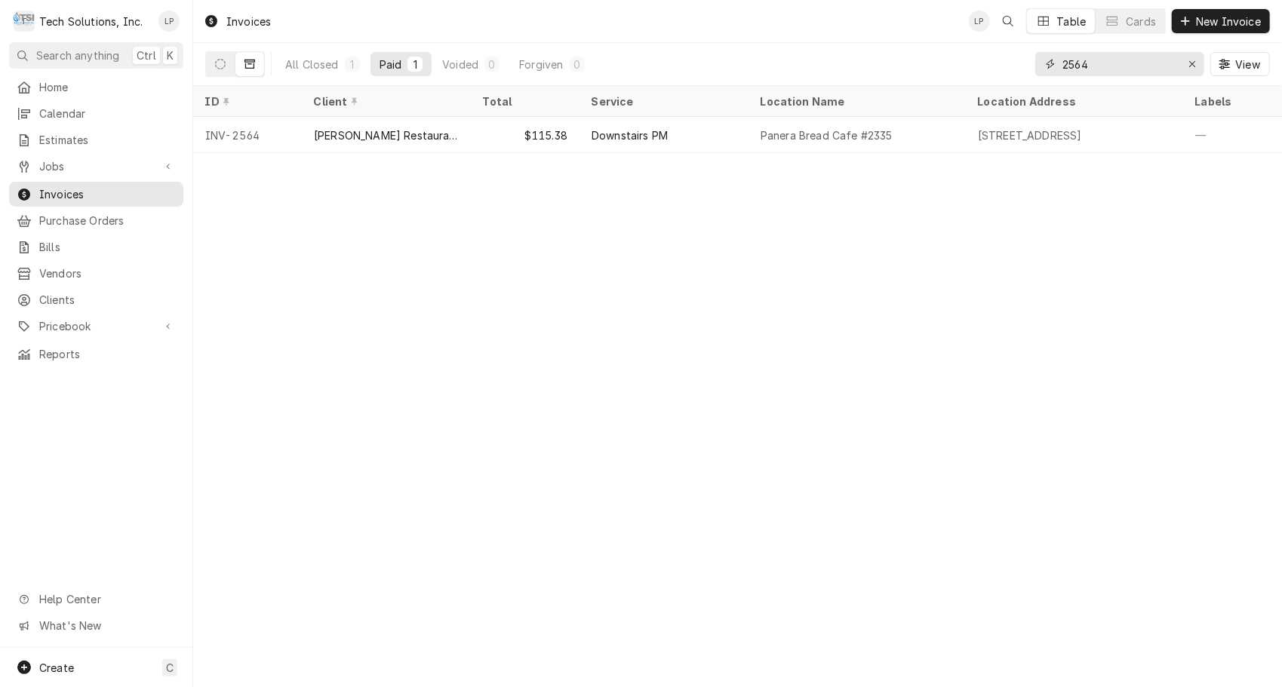
click at [1094, 63] on input "2564" at bounding box center [1118, 64] width 113 height 24
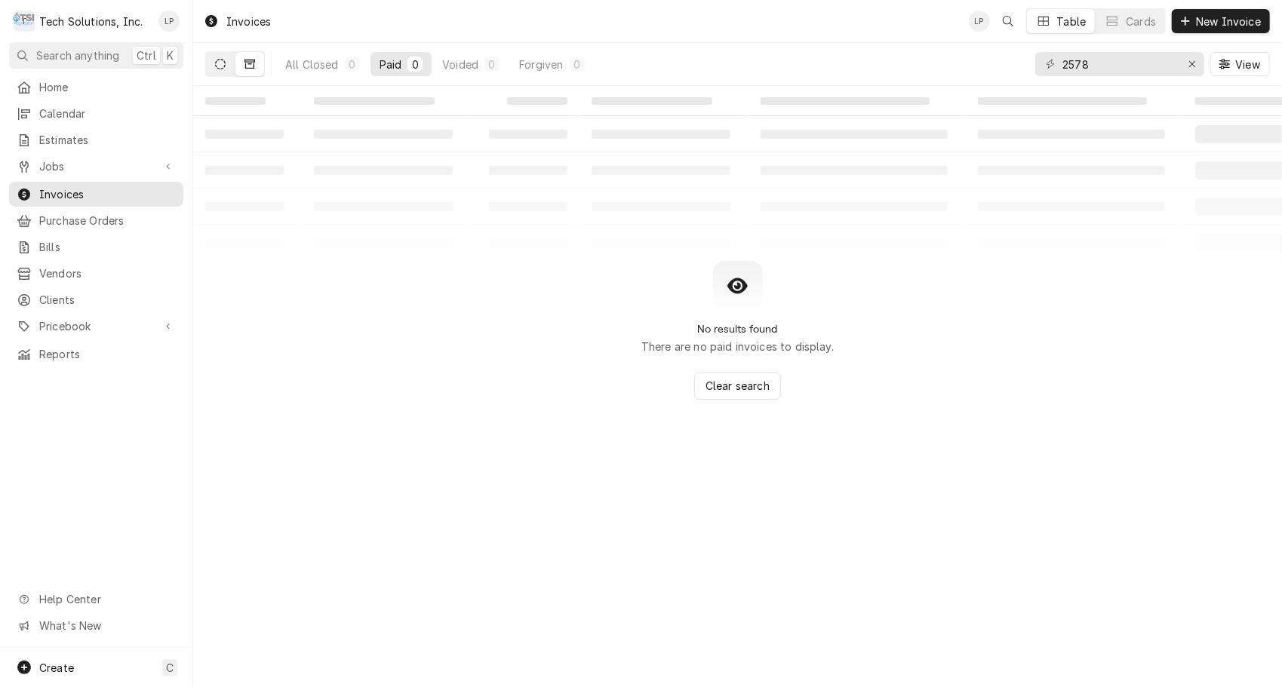
click at [219, 64] on icon "Dynamic Content Wrapper" at bounding box center [220, 64] width 11 height 11
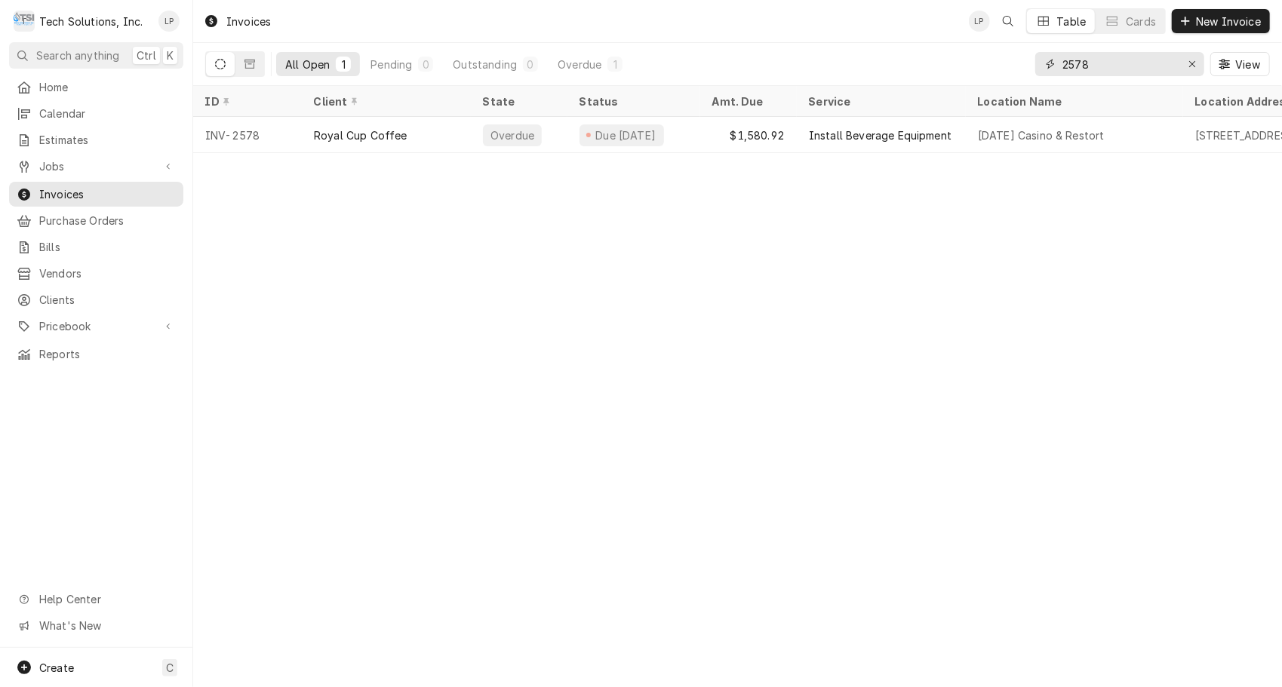
click at [1110, 66] on input "2578" at bounding box center [1118, 64] width 113 height 24
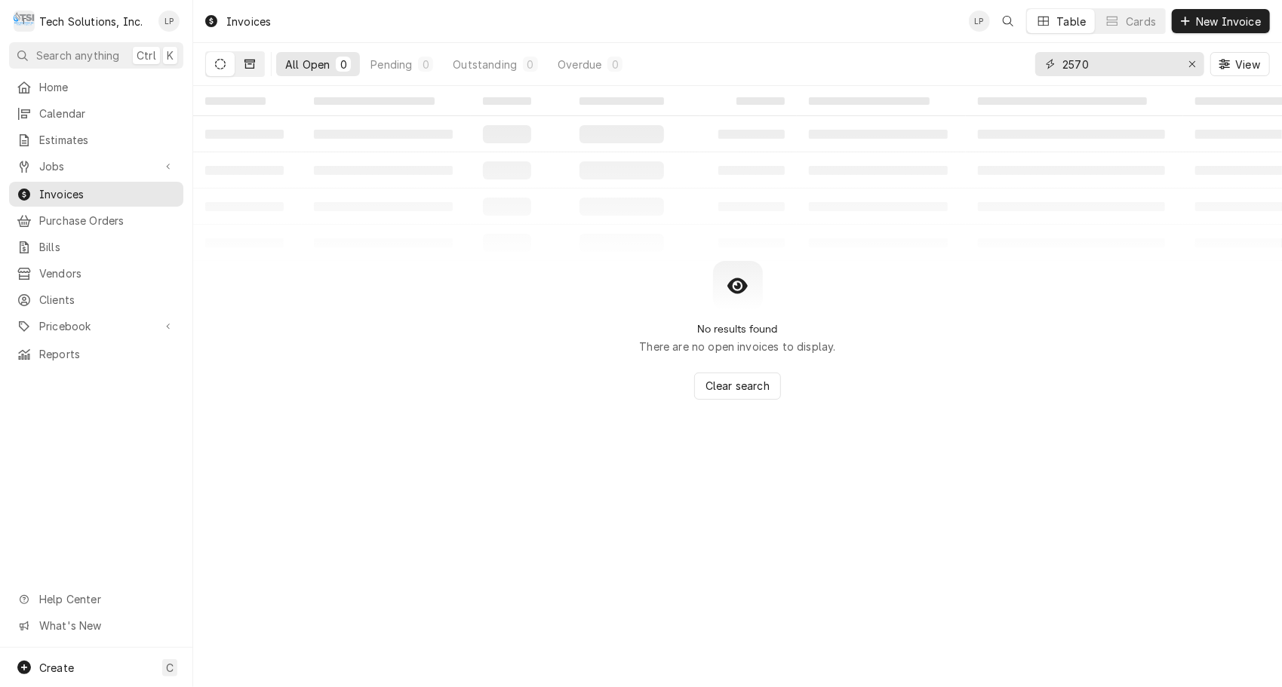
type input "2570"
click at [250, 62] on icon "Dynamic Content Wrapper" at bounding box center [249, 64] width 11 height 11
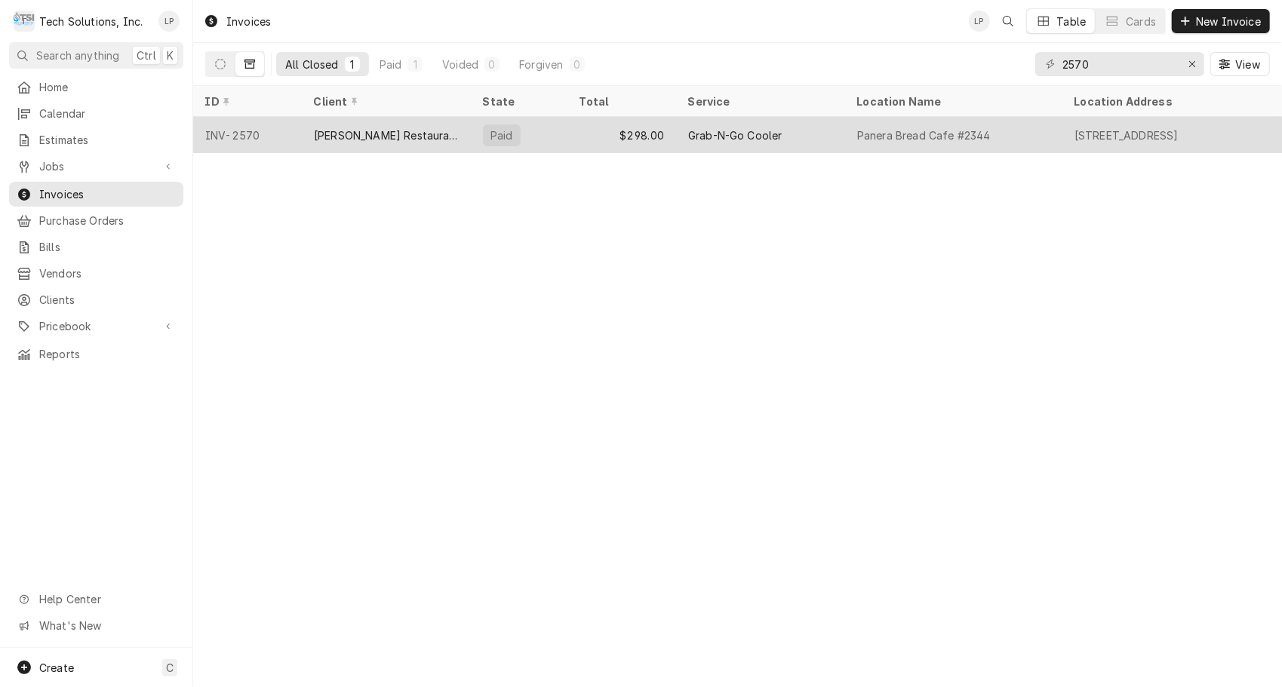
click at [542, 133] on div "Paid" at bounding box center [519, 135] width 97 height 36
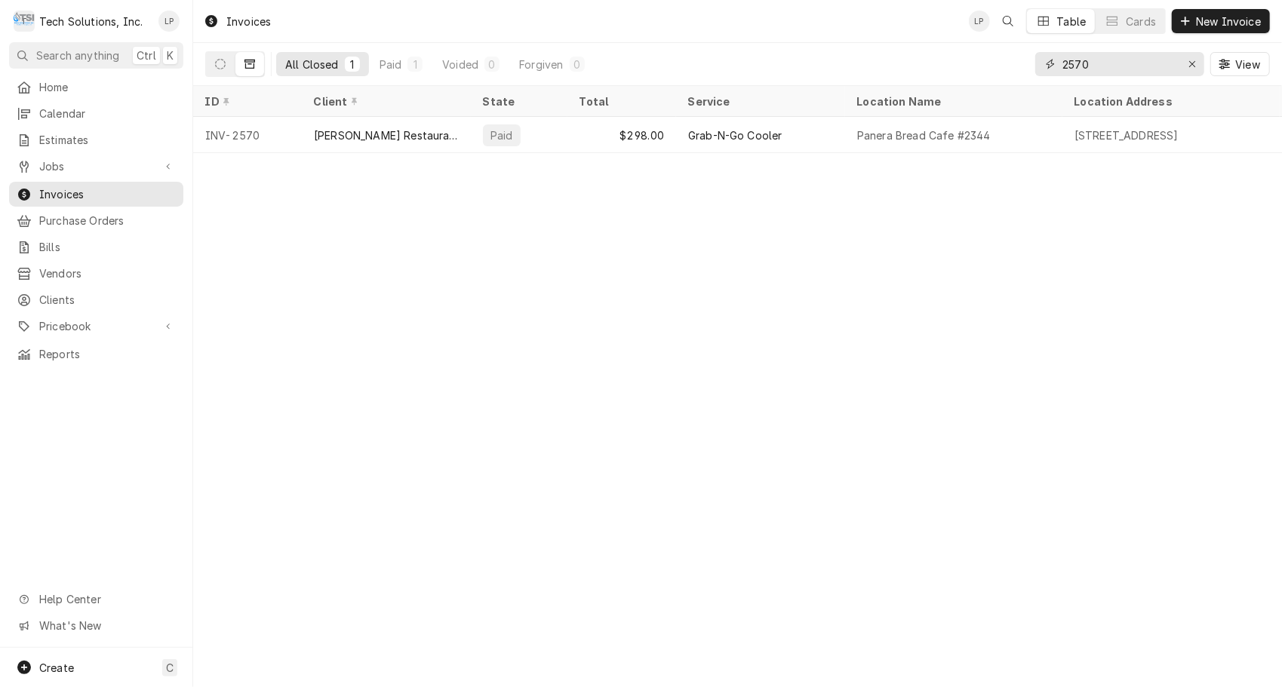
click at [1095, 60] on input "2570" at bounding box center [1118, 64] width 113 height 24
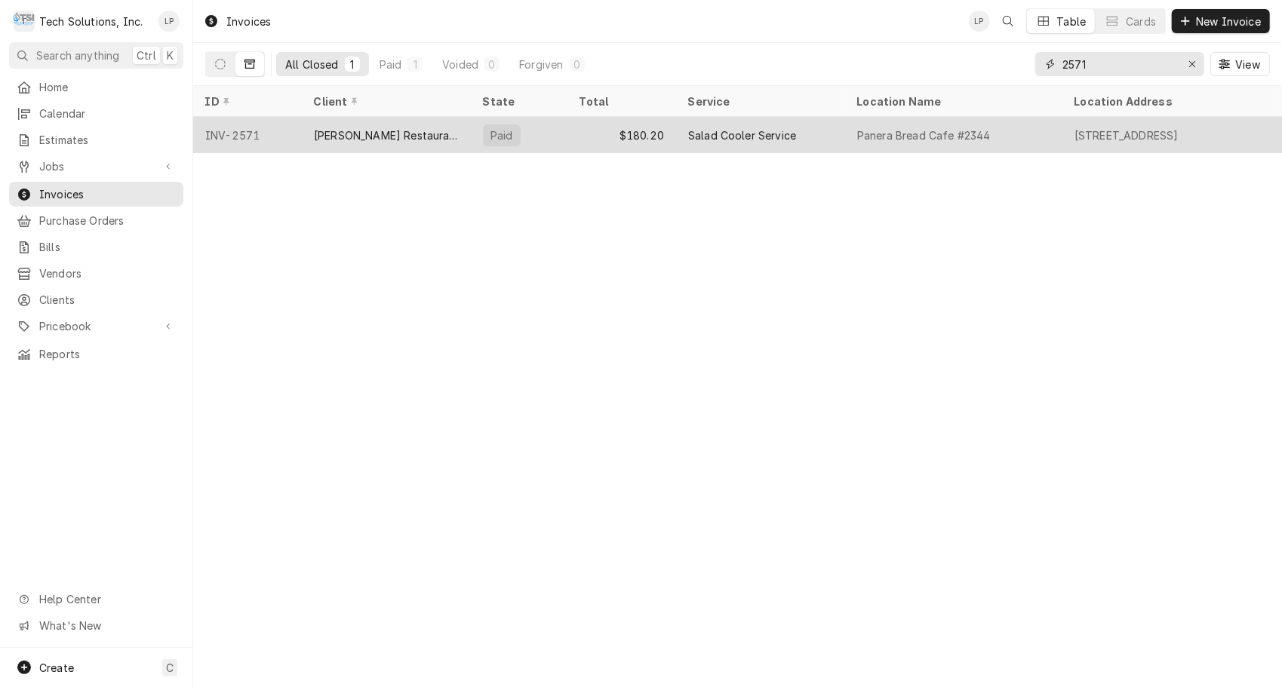
type input "2571"
click at [578, 129] on div "$180.20" at bounding box center [621, 135] width 109 height 36
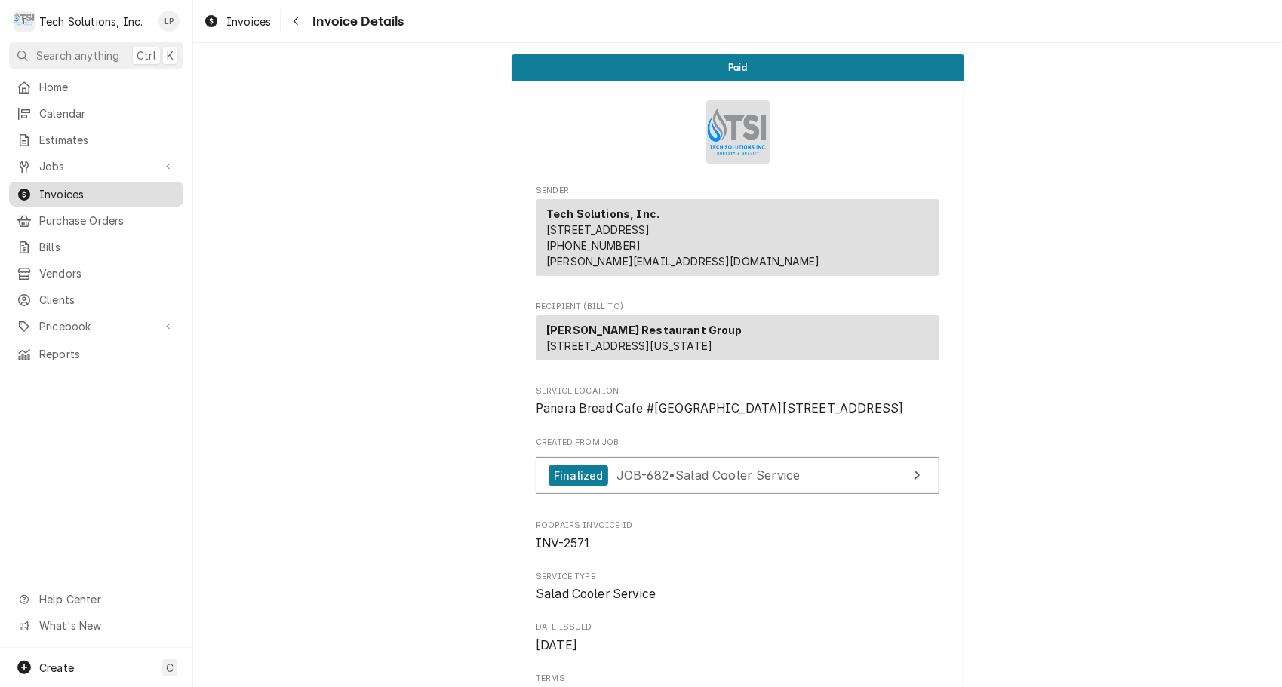
click at [50, 186] on span "Invoices" at bounding box center [107, 194] width 137 height 16
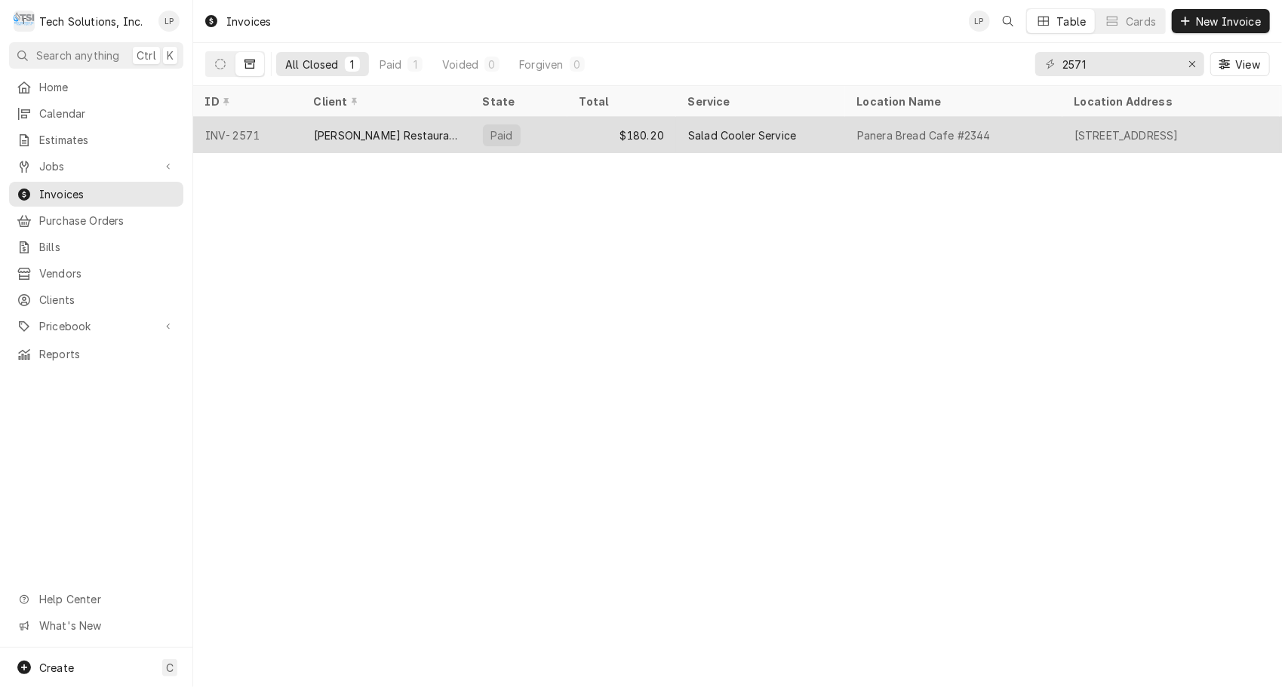
click at [256, 133] on div "INV-2571" at bounding box center [247, 135] width 109 height 36
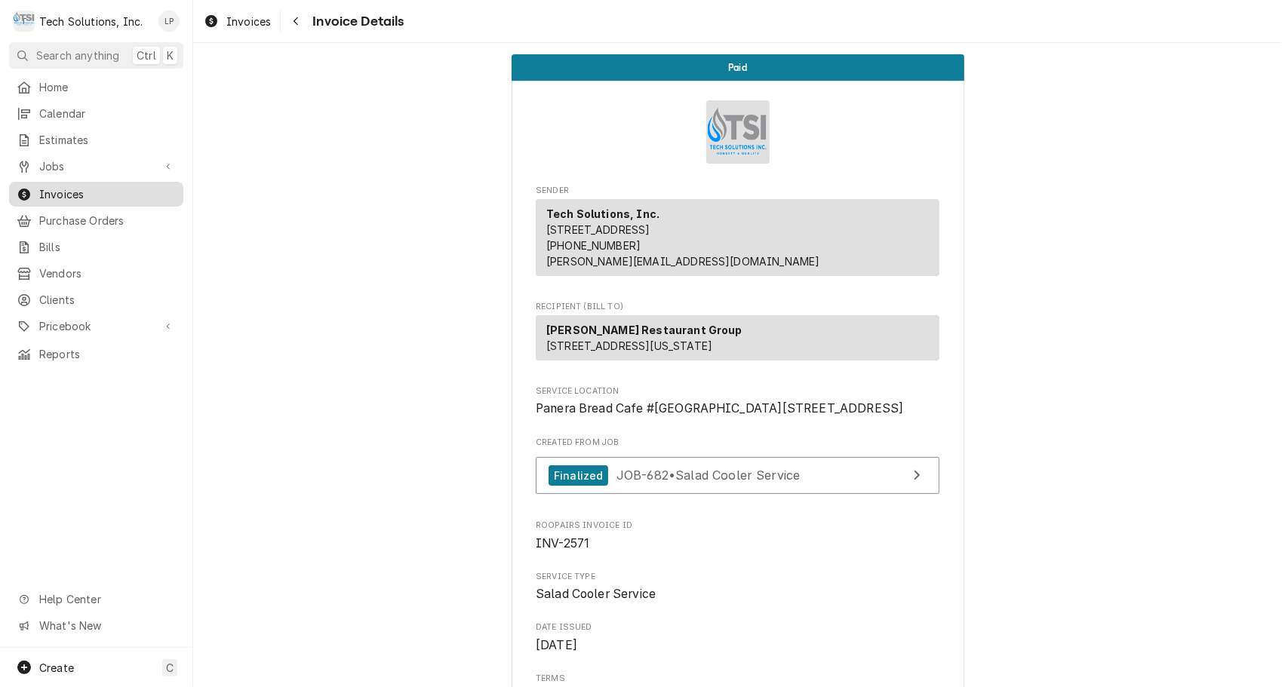
click at [109, 190] on span "Invoices" at bounding box center [107, 194] width 137 height 16
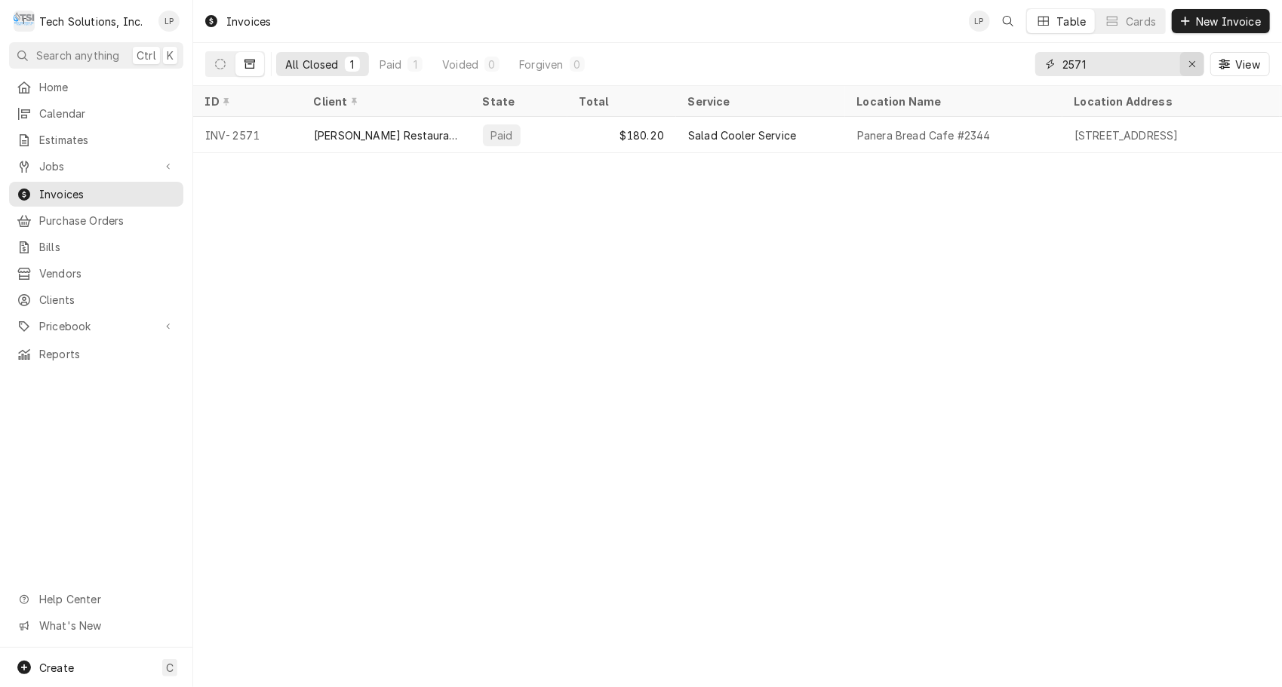
click at [1188, 68] on icon "Erase input" at bounding box center [1192, 64] width 8 height 11
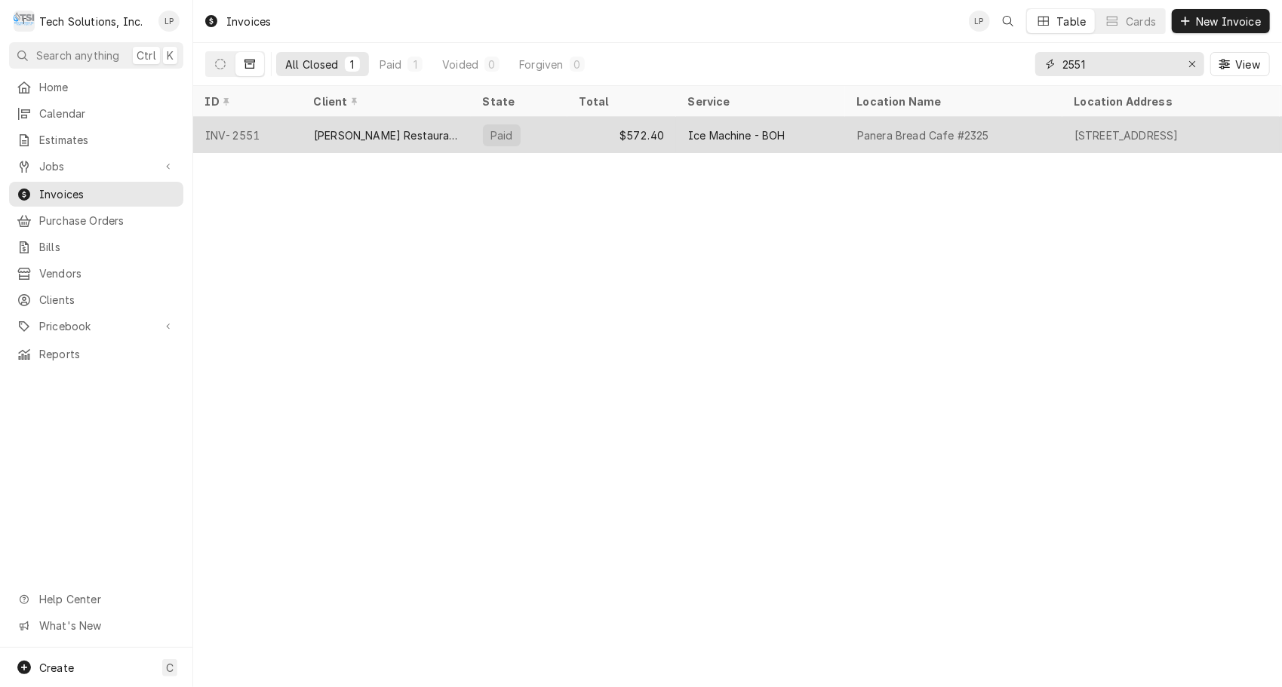
type input "2551"
click at [595, 136] on div "$572.40" at bounding box center [621, 135] width 109 height 36
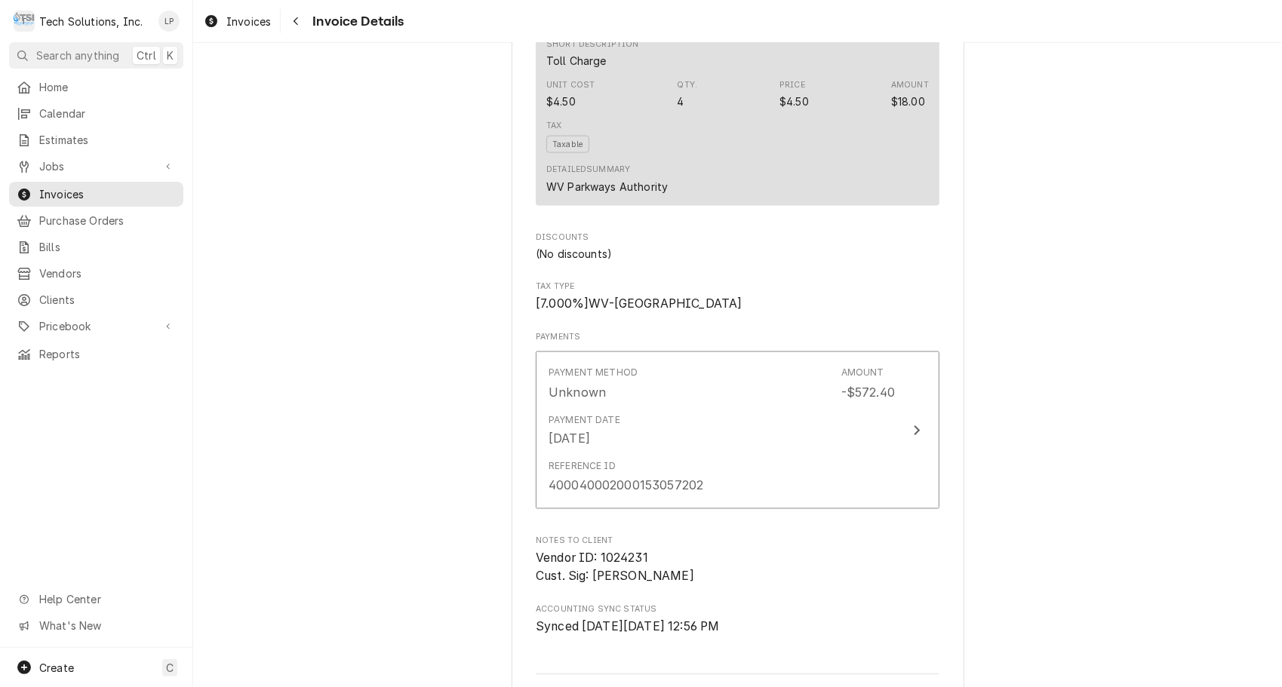
scroll to position [1746, 0]
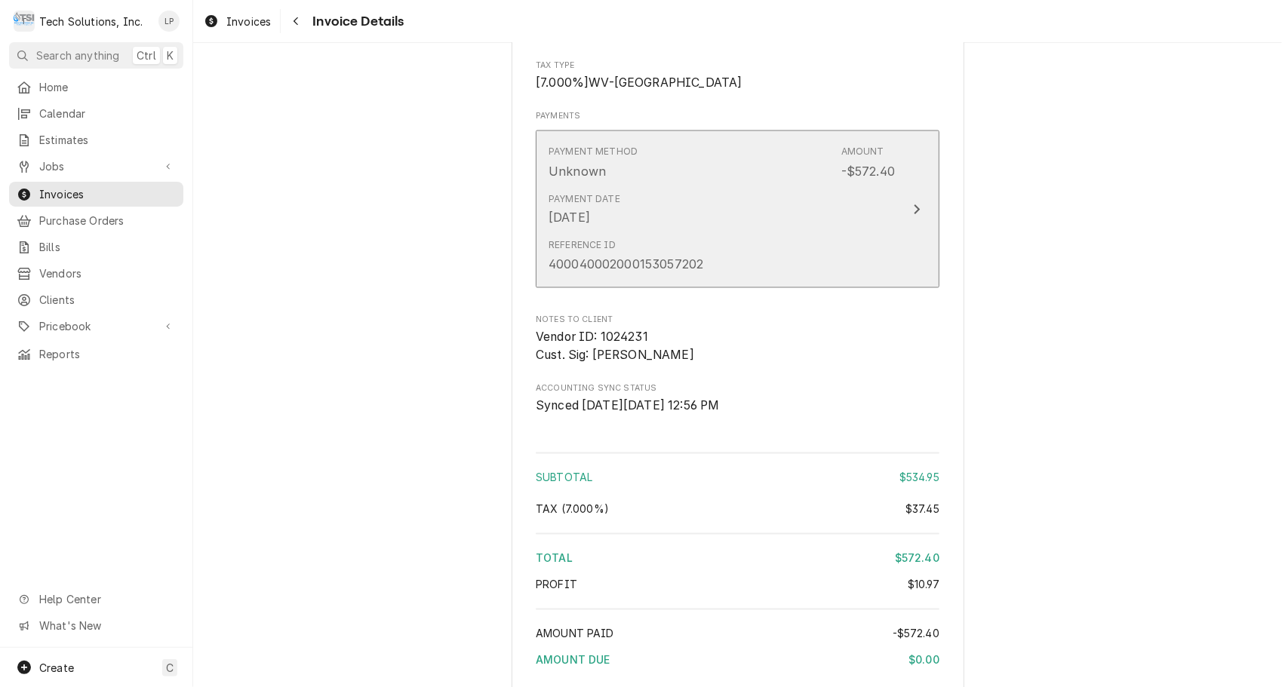
click at [914, 214] on icon "Update Payment" at bounding box center [917, 209] width 6 height 10
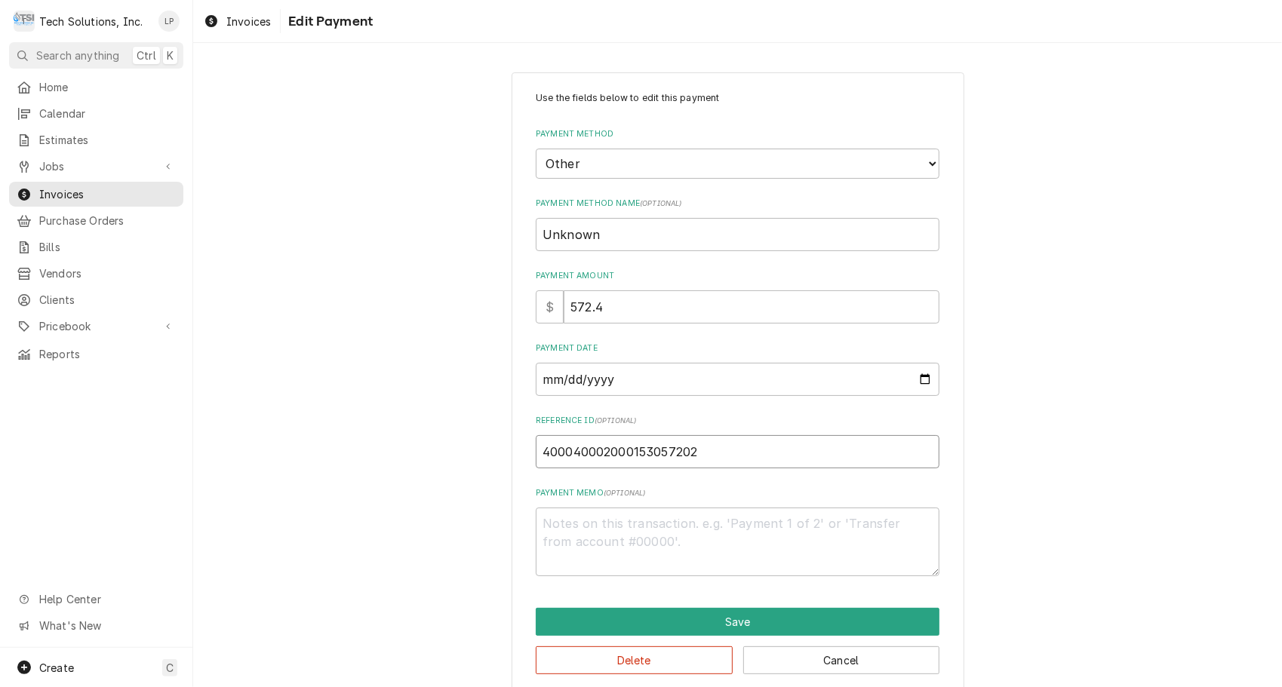
drag, startPoint x: 537, startPoint y: 449, endPoint x: 694, endPoint y: 451, distance: 156.9
click at [694, 451] on input "400040002000153057202" at bounding box center [738, 451] width 404 height 33
click at [1097, 276] on div "Use the fields below to edit this payment Payment Method Choose a Payment Metho…" at bounding box center [737, 383] width 1088 height 648
click at [859, 663] on button "Cancel" at bounding box center [841, 660] width 197 height 28
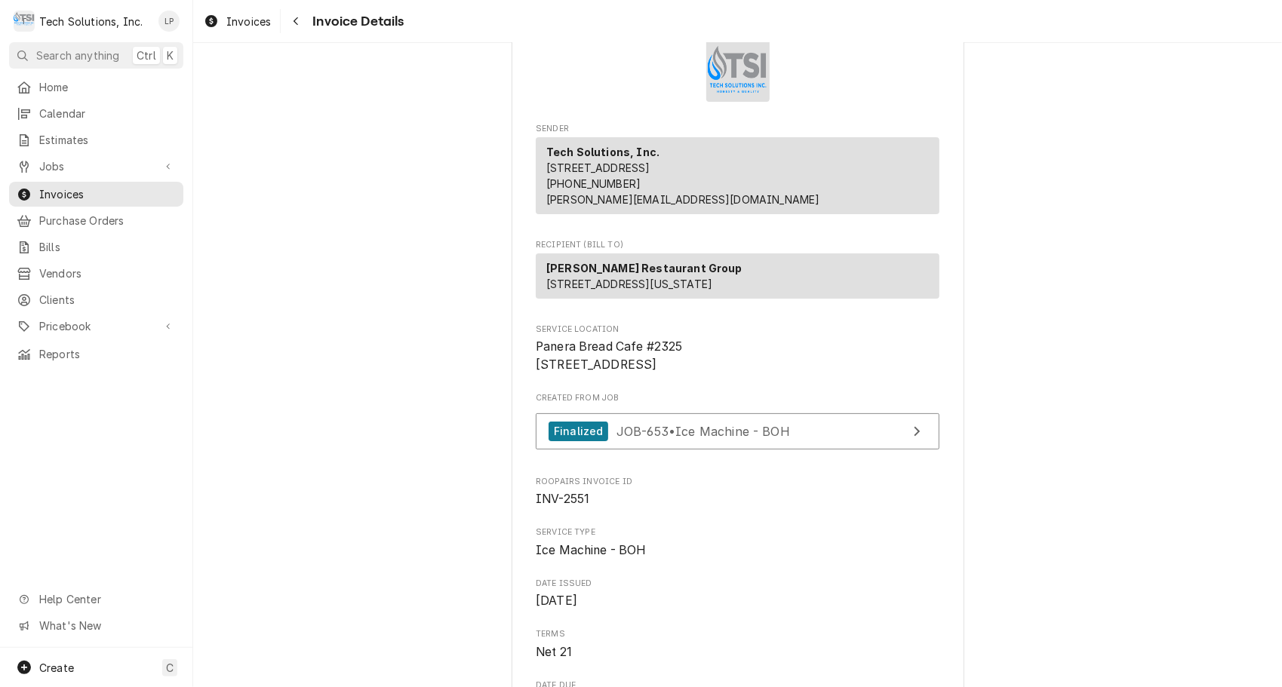
scroll to position [62, 0]
